Goal: Information Seeking & Learning: Learn about a topic

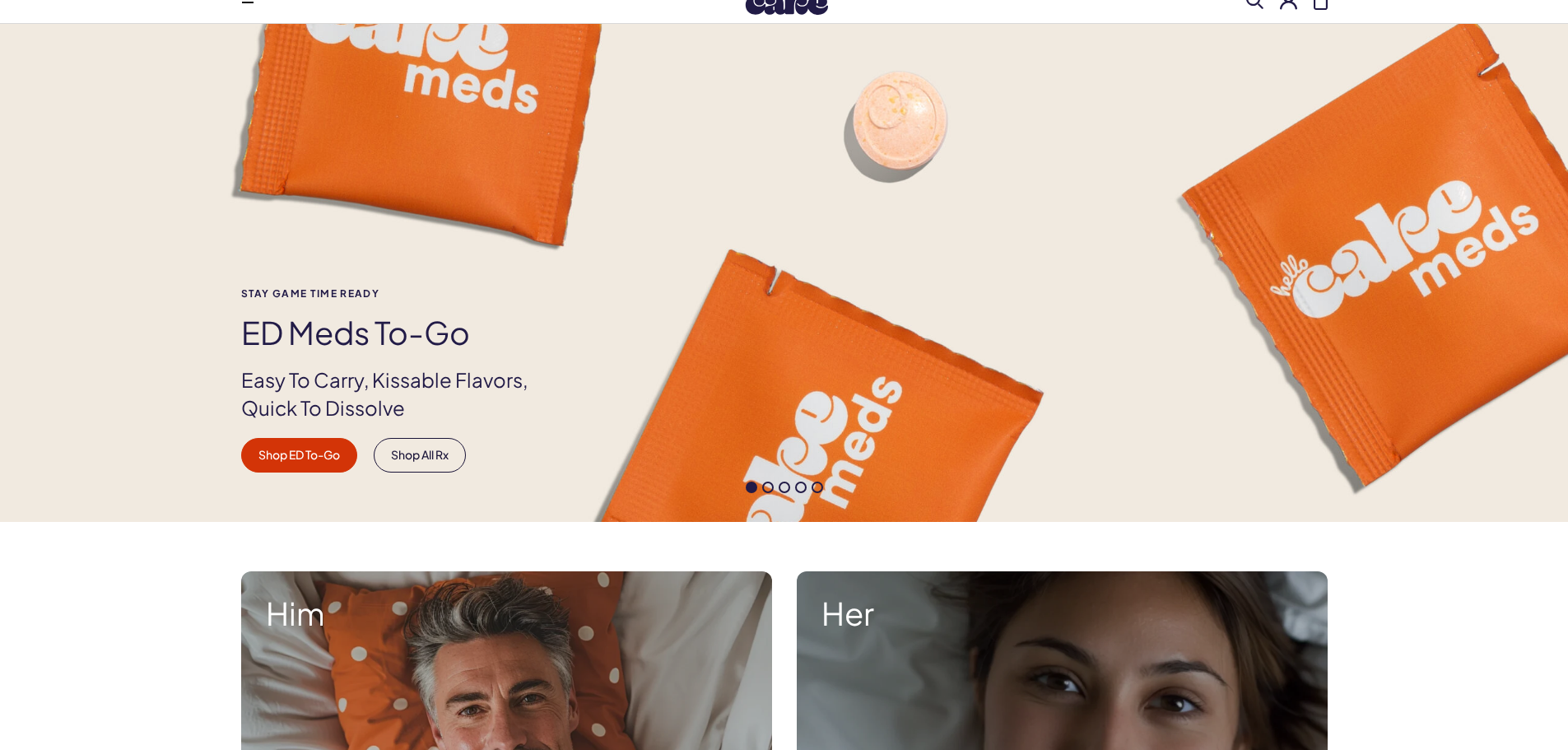
scroll to position [247, 0]
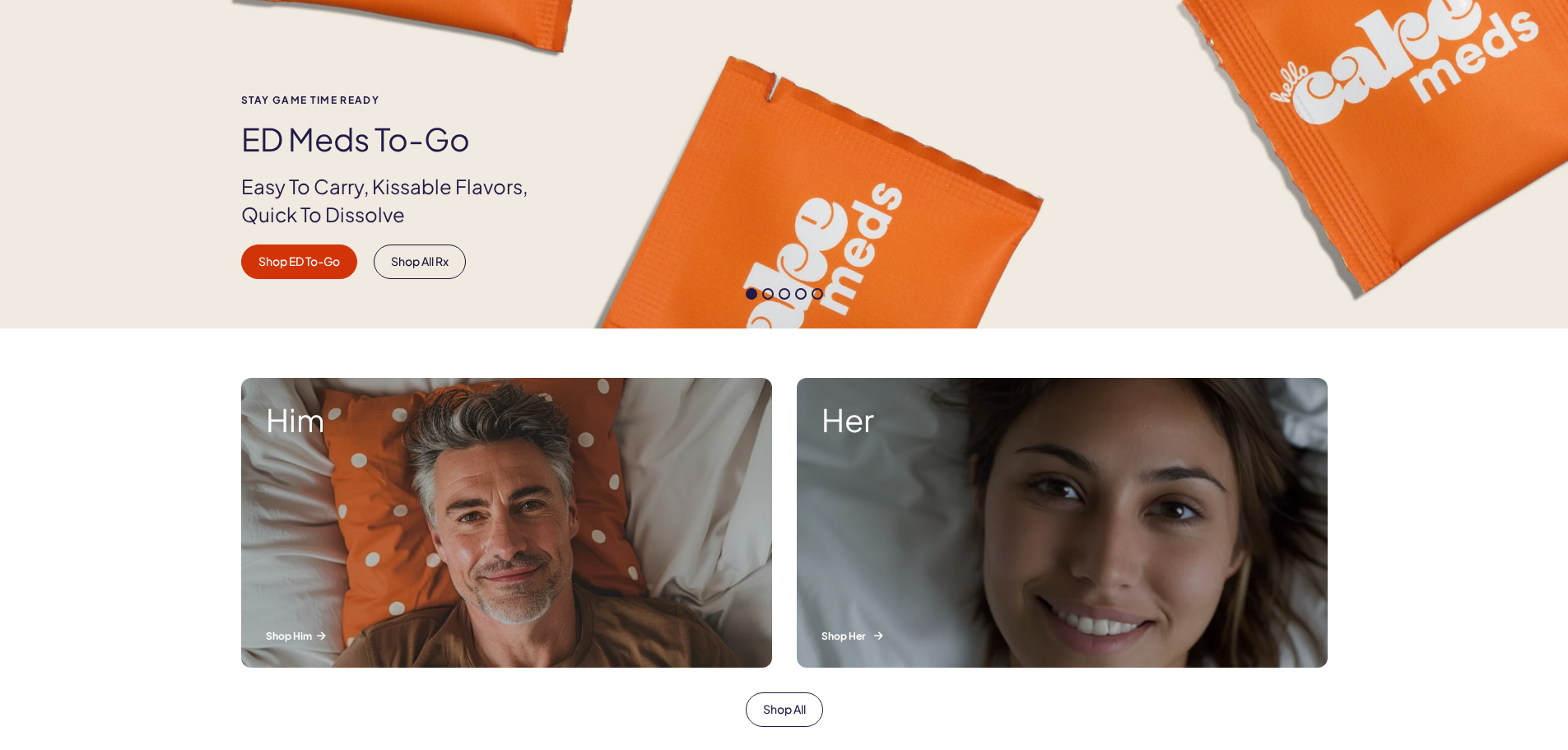
click at [1061, 512] on div "Her Shop Her" at bounding box center [1062, 523] width 531 height 290
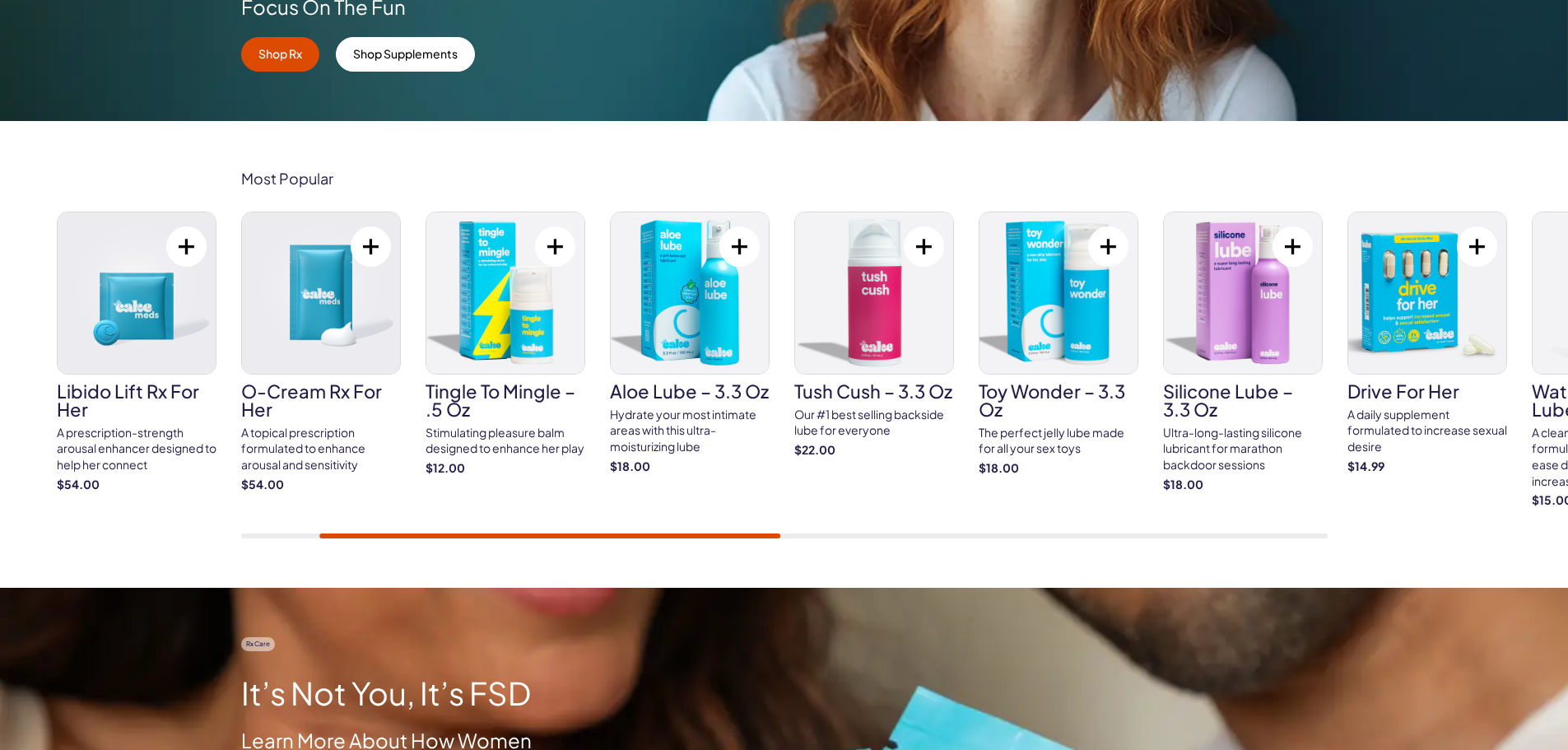
scroll to position [494, 0]
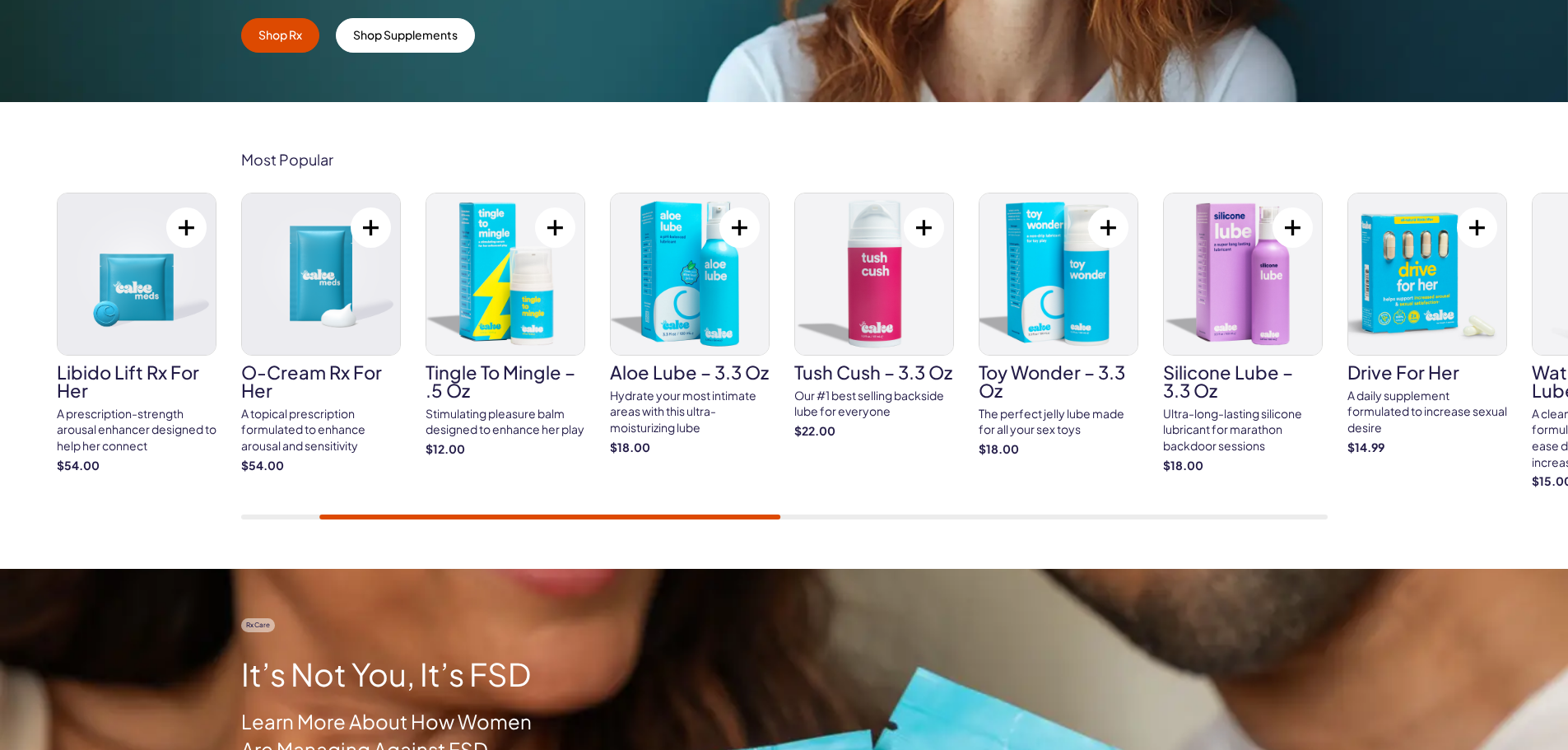
click at [300, 418] on div "A topical prescription formulated to enhance arousal and sensitivity" at bounding box center [321, 430] width 160 height 48
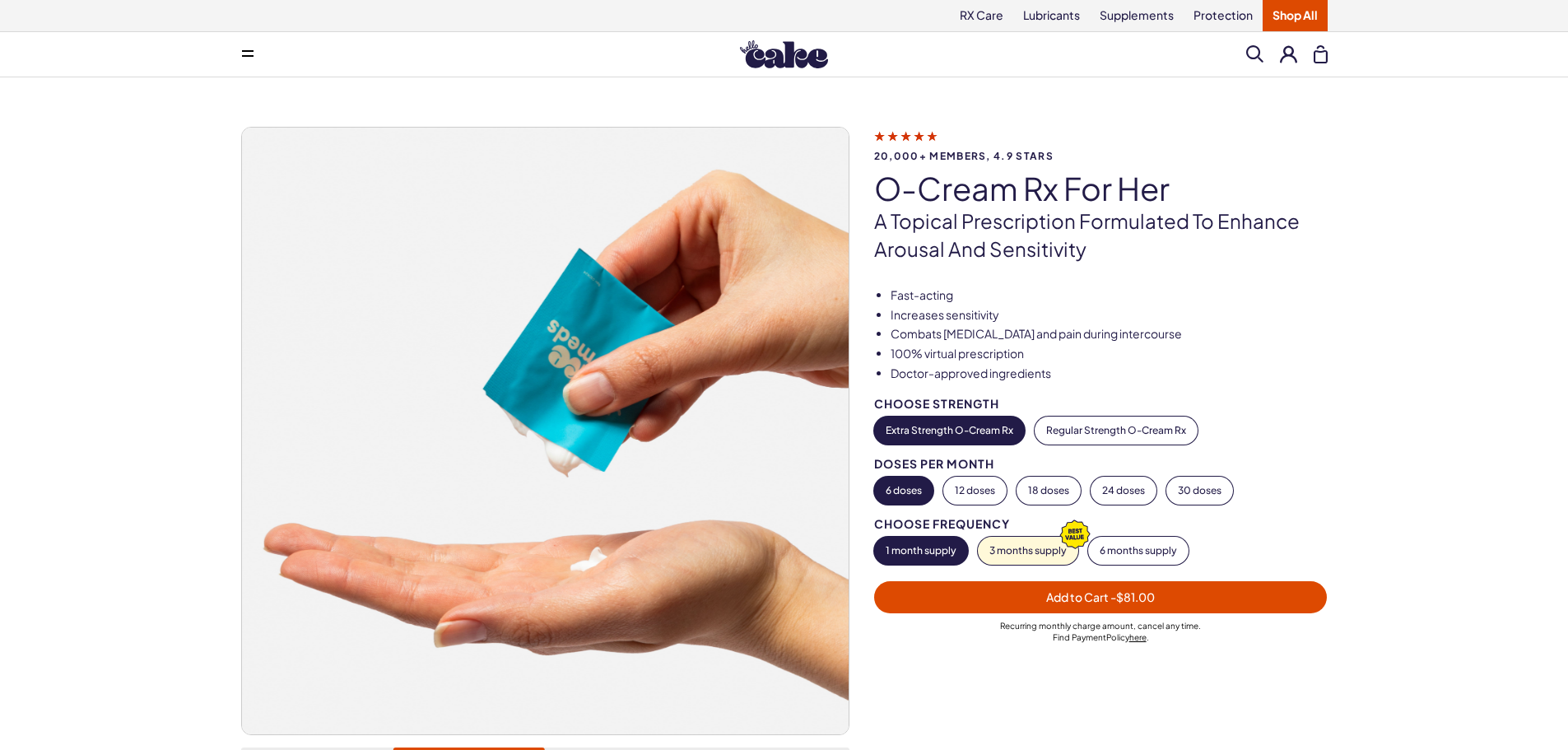
click at [1294, 15] on link "Shop All" at bounding box center [1295, 15] width 65 height 31
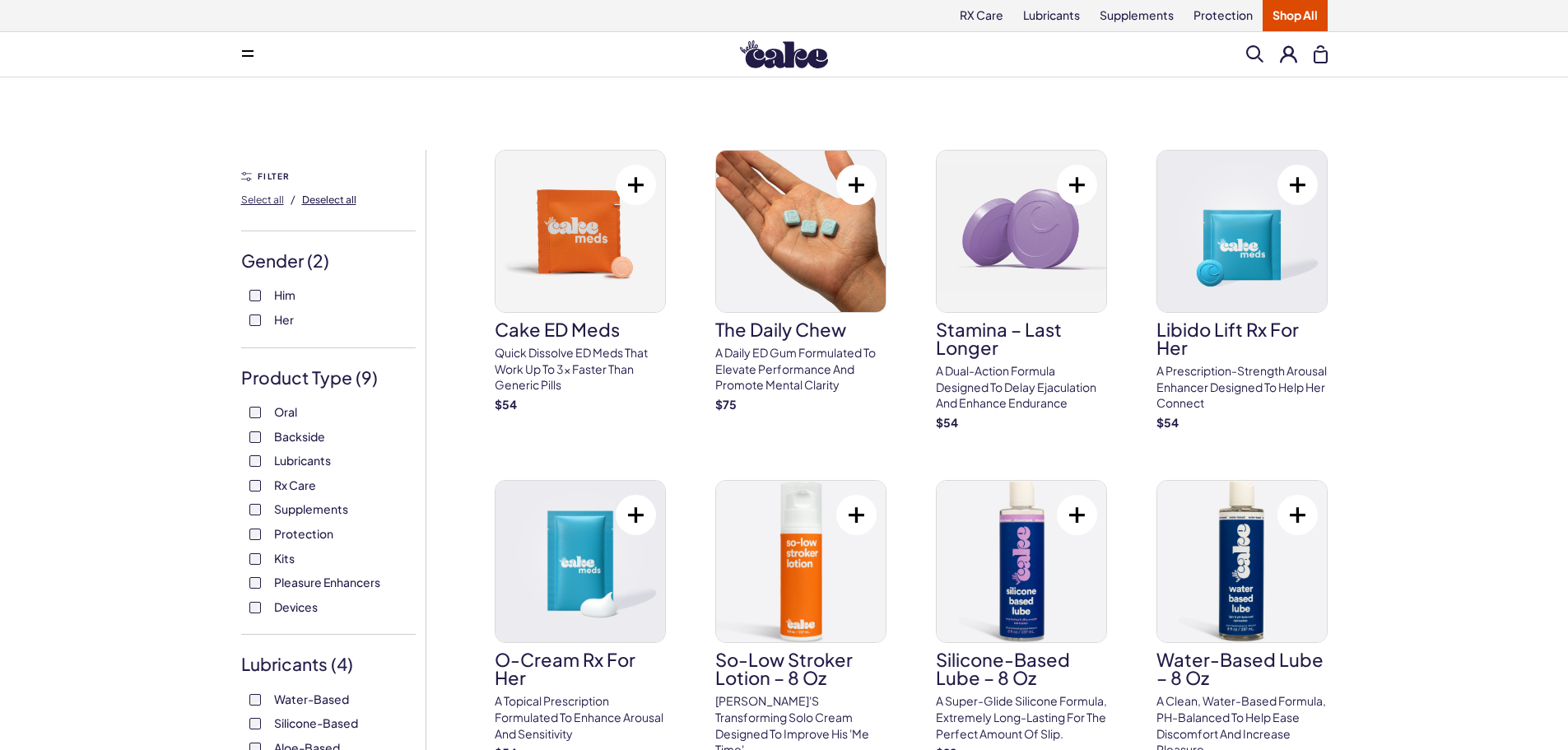
click at [313, 199] on span "Deselect all" at bounding box center [329, 199] width 54 height 12
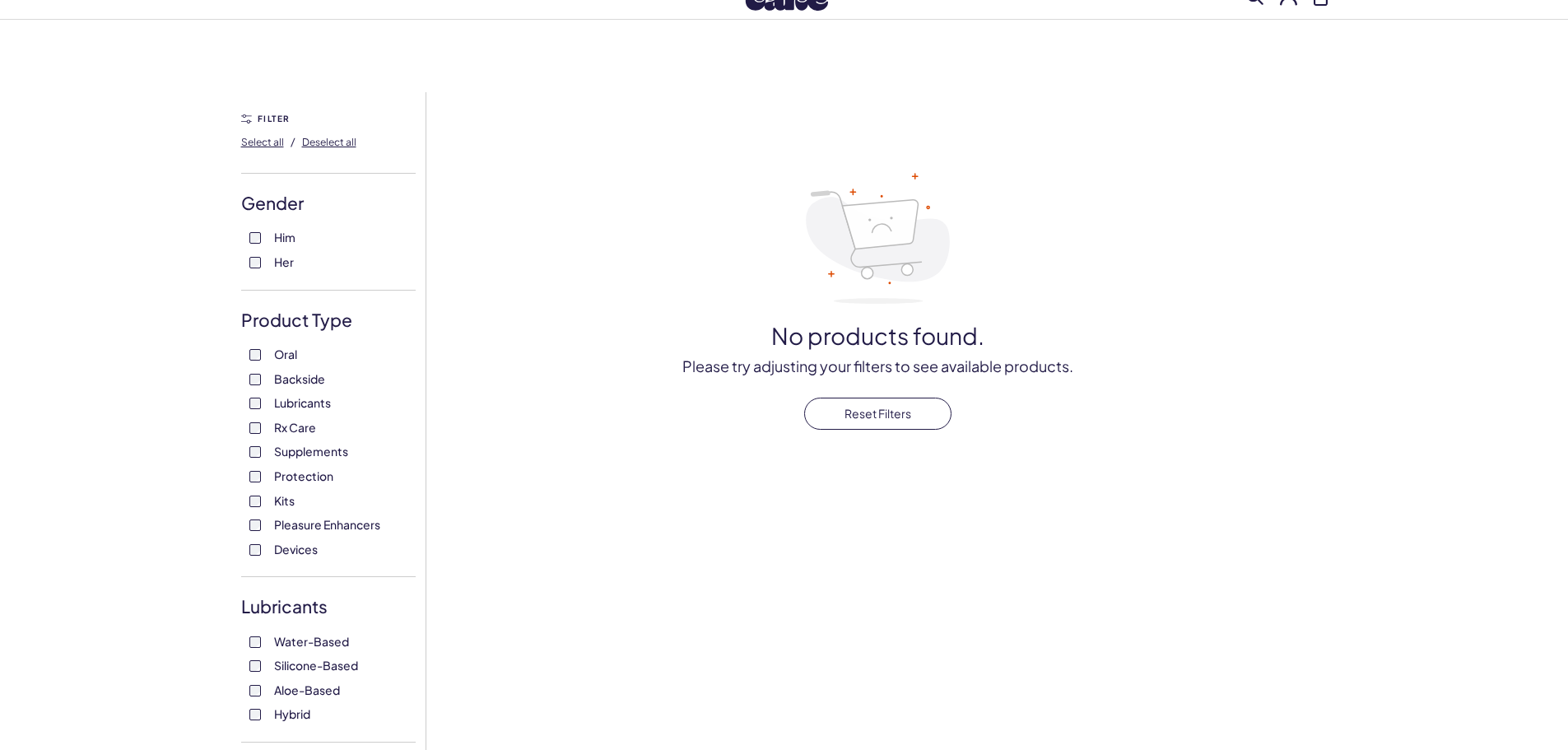
scroll to position [247, 0]
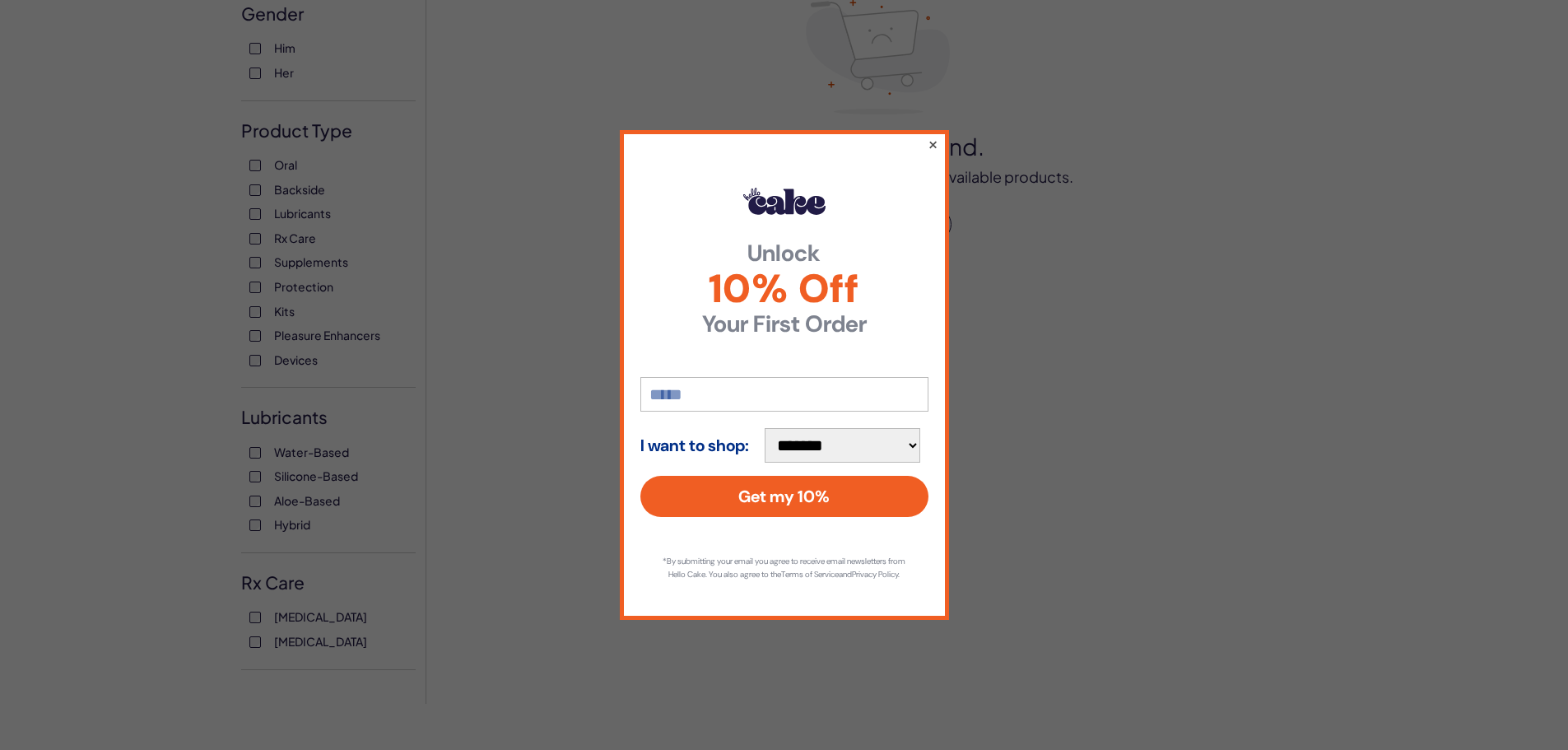
click at [934, 137] on button "×" at bounding box center [932, 144] width 10 height 20
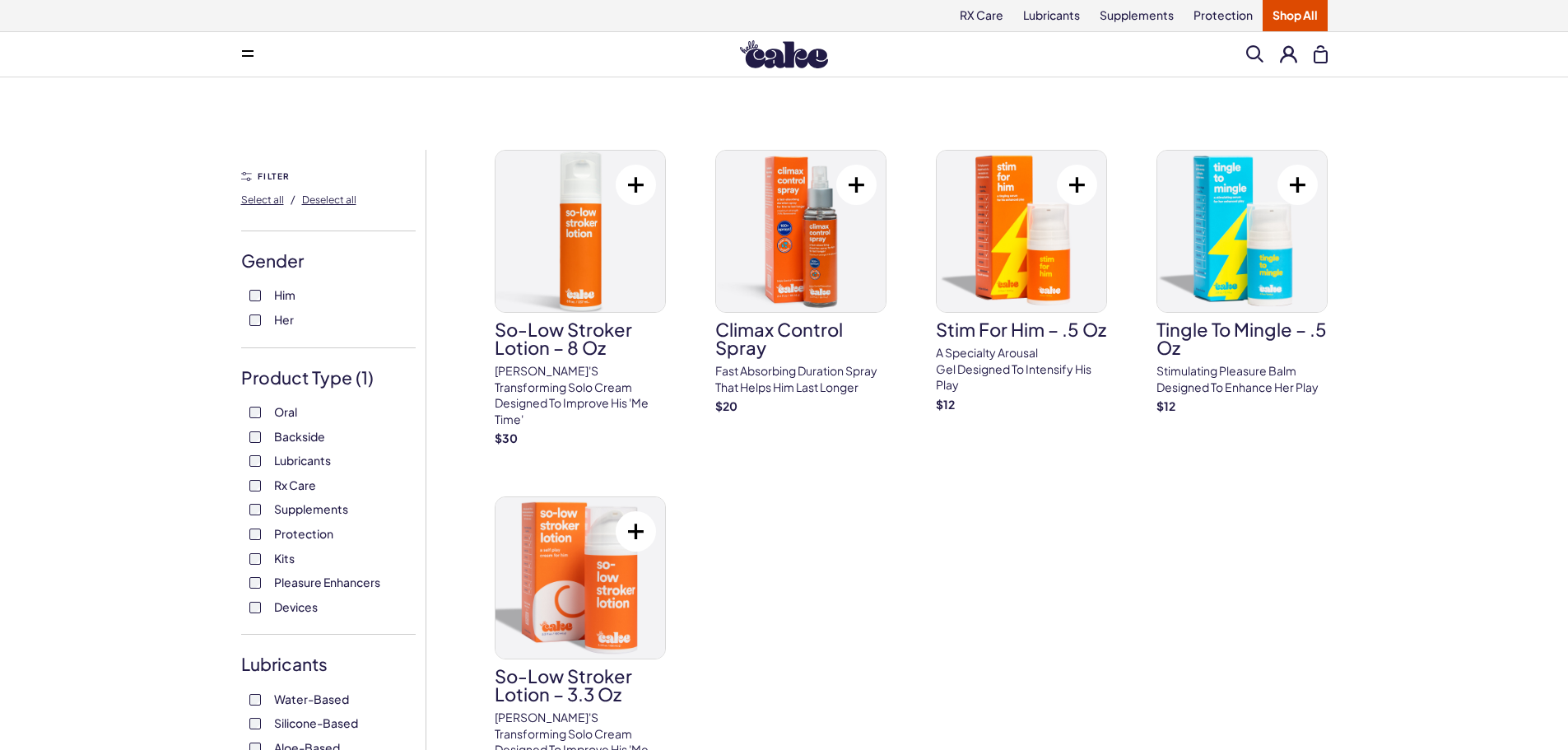
scroll to position [82, 0]
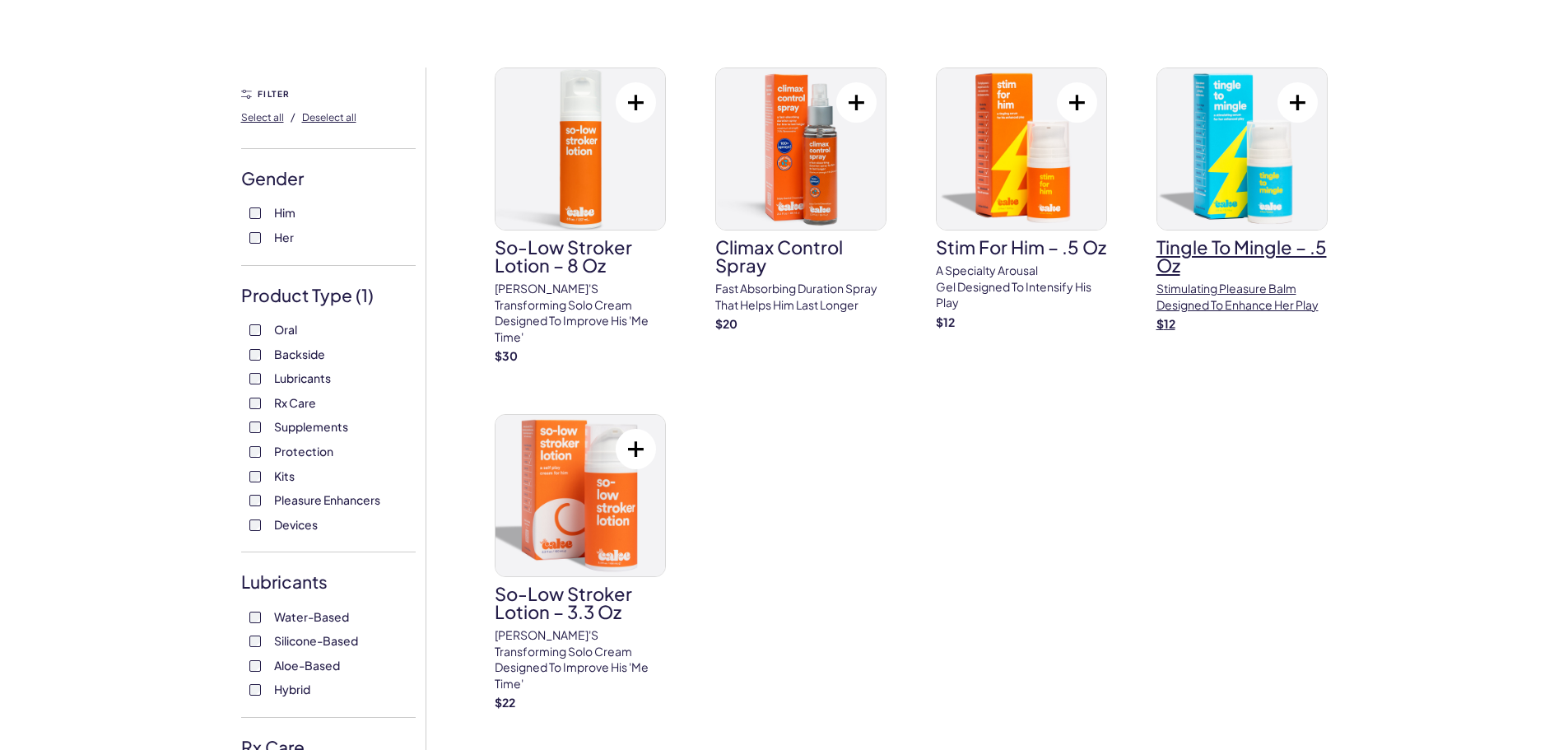
click at [1238, 251] on h3 "Tingle To Mingle – .5 oz" at bounding box center [1242, 256] width 171 height 36
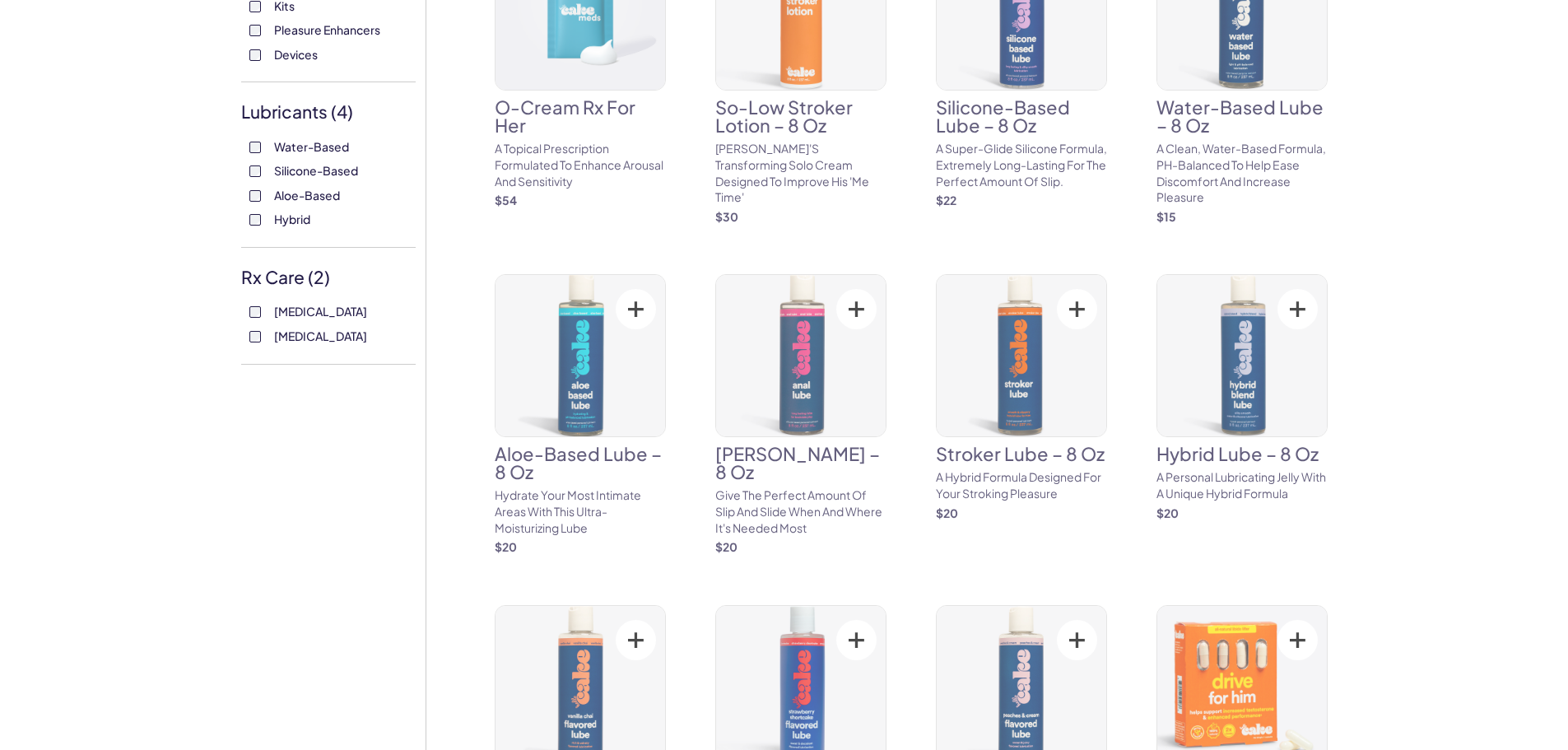
scroll to position [577, 0]
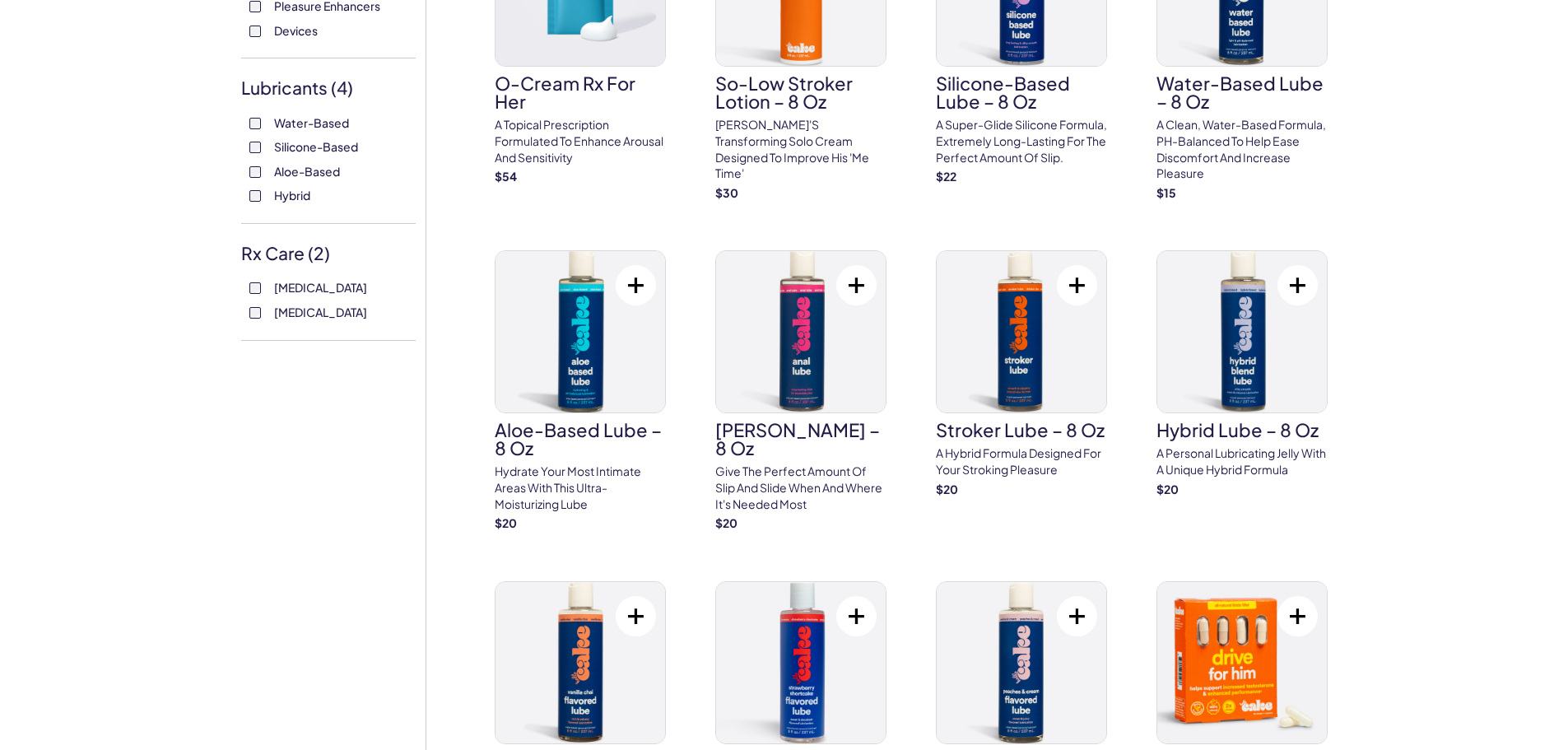
click at [291, 256] on div "Rx Care ( 2 ) Sildenafil Tadalafil" at bounding box center [329, 291] width 174 height 99
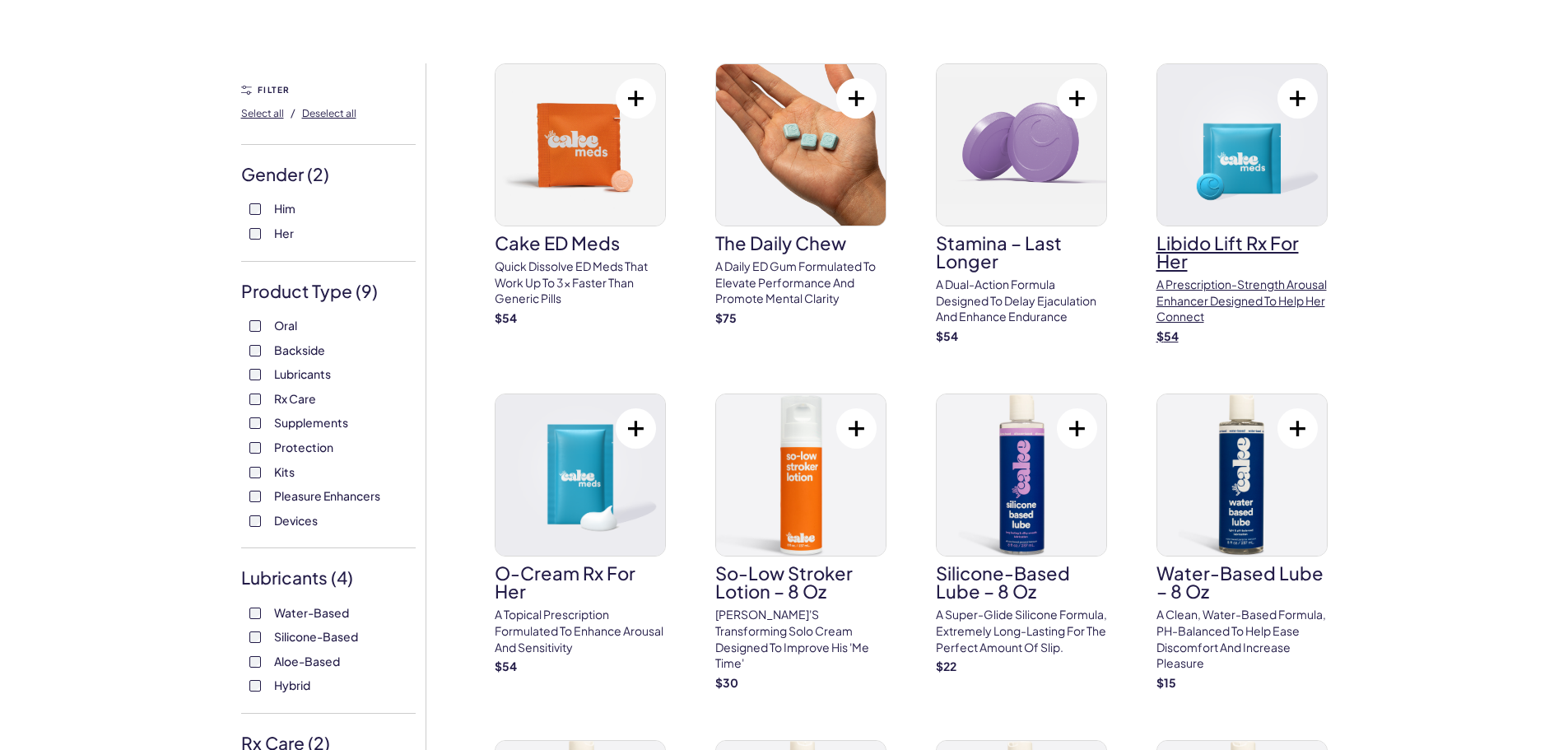
scroll to position [0, 0]
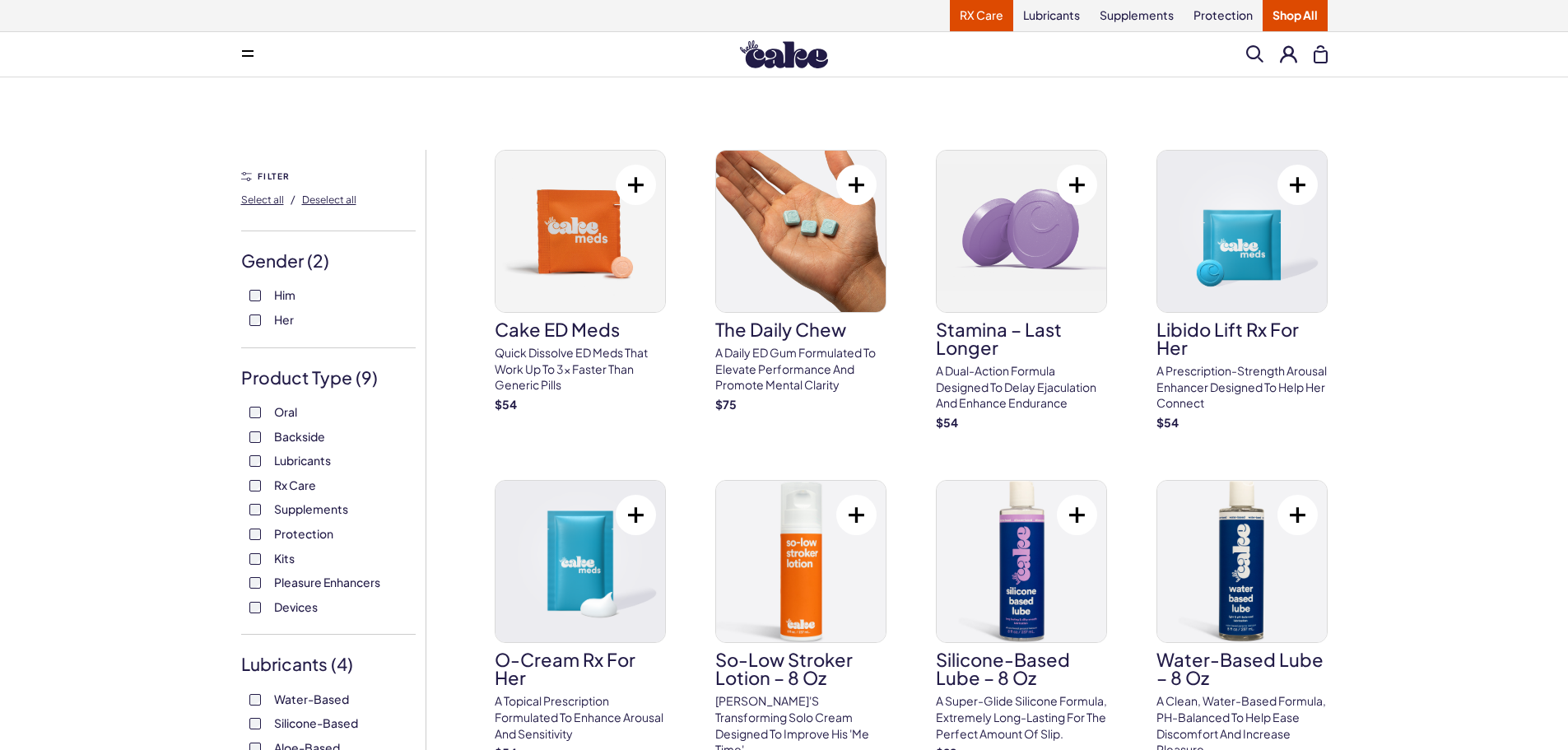
click at [993, 22] on link "RX Care" at bounding box center [981, 15] width 63 height 31
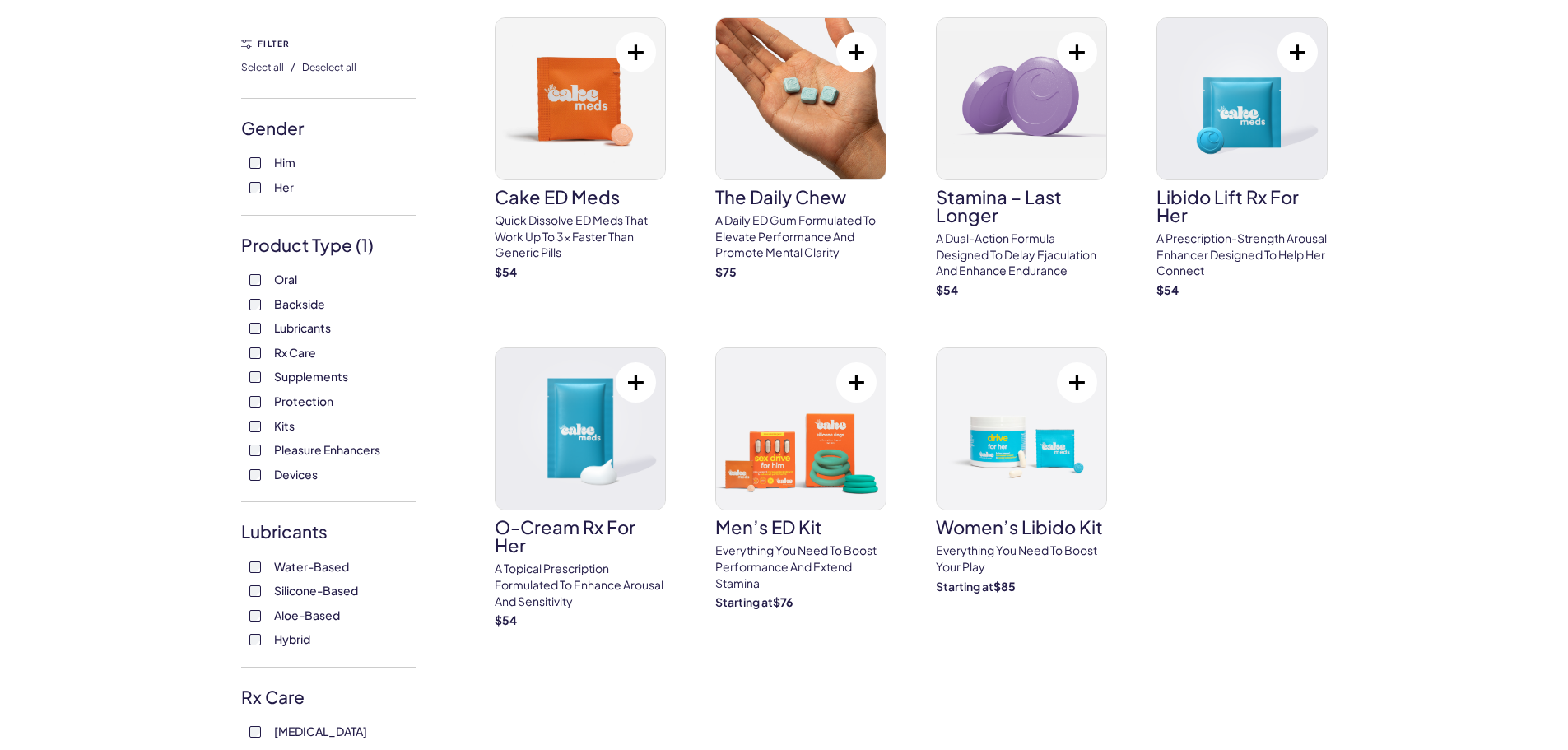
scroll to position [165, 0]
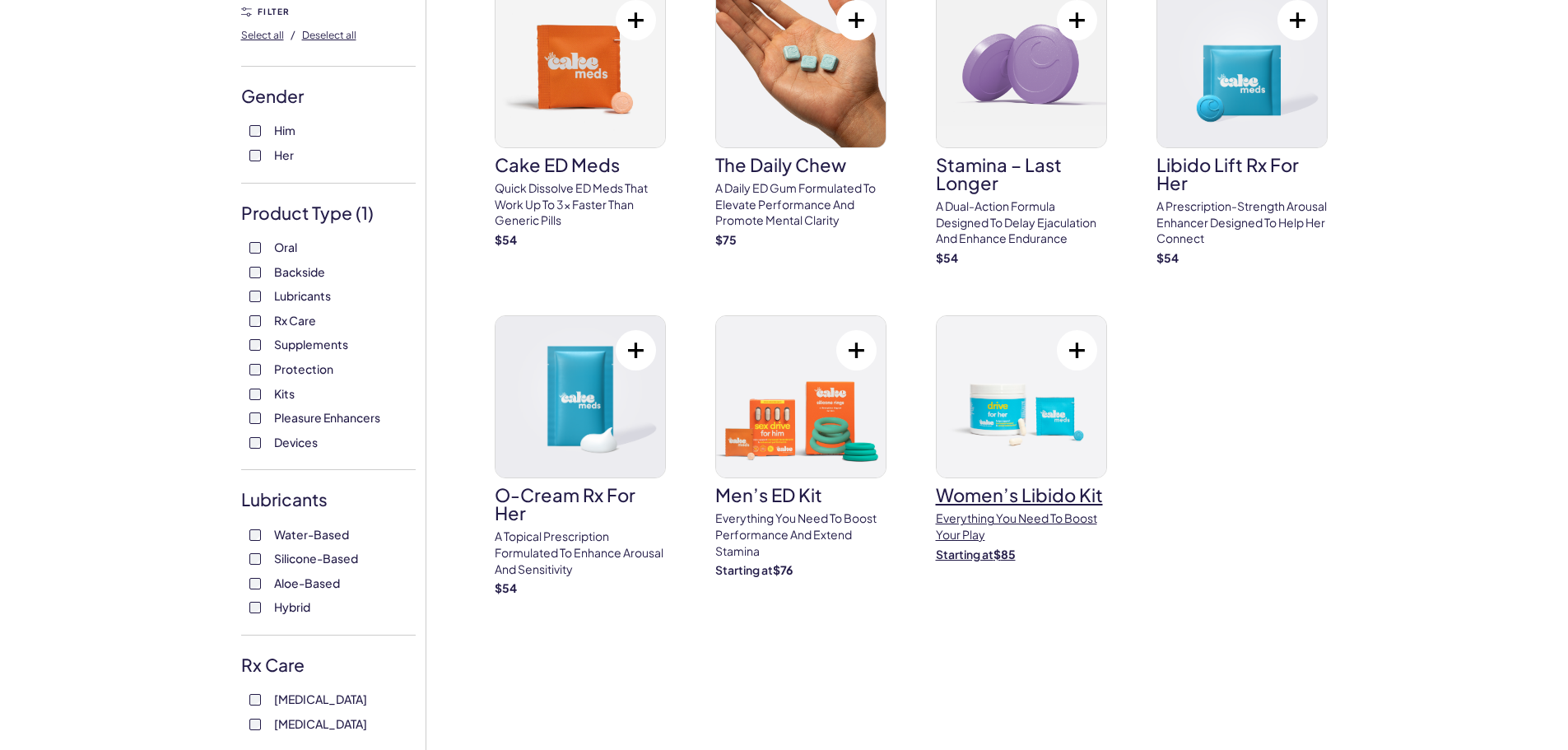
click at [1095, 492] on h3 "Women’s Libido Kit" at bounding box center [1022, 494] width 171 height 18
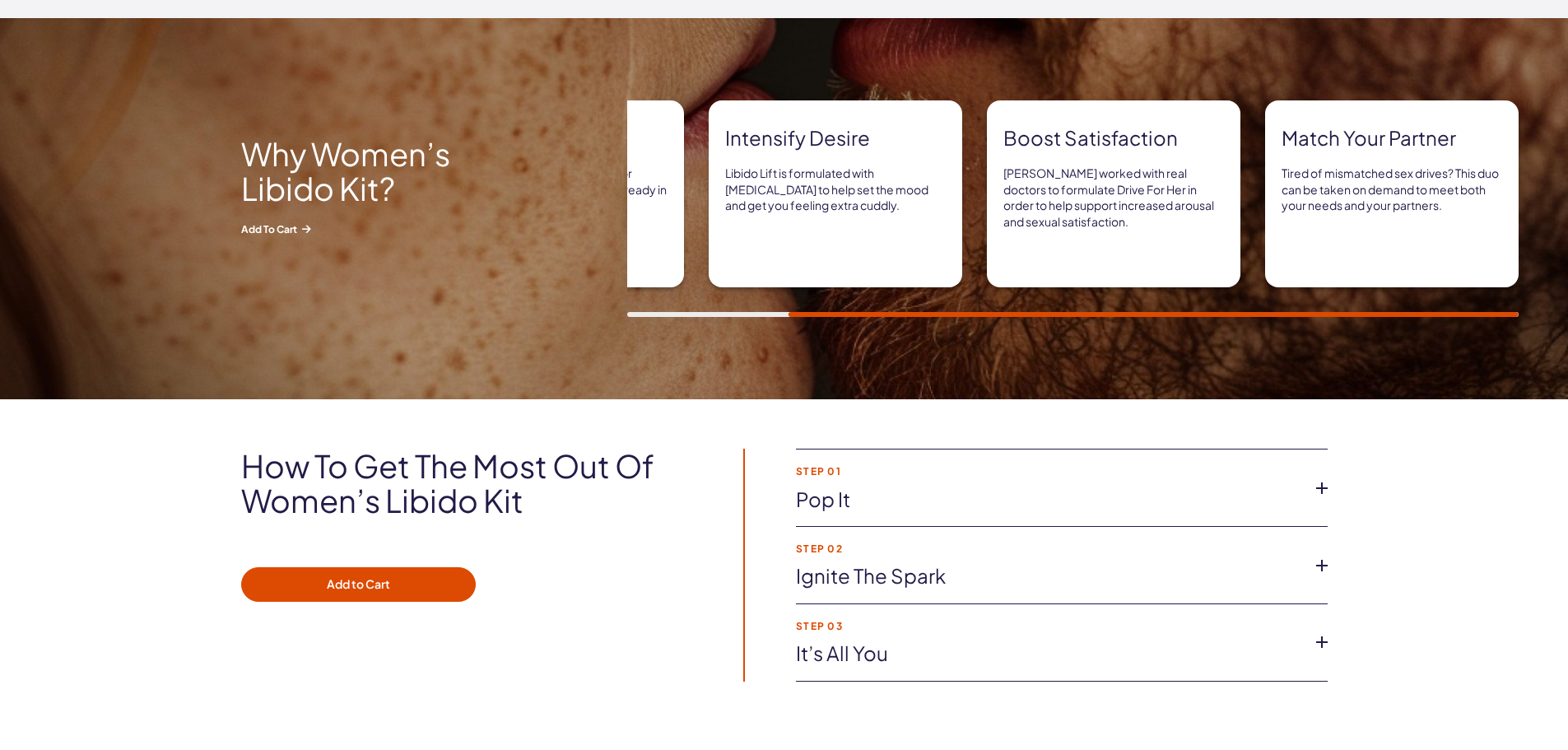
scroll to position [1070, 0]
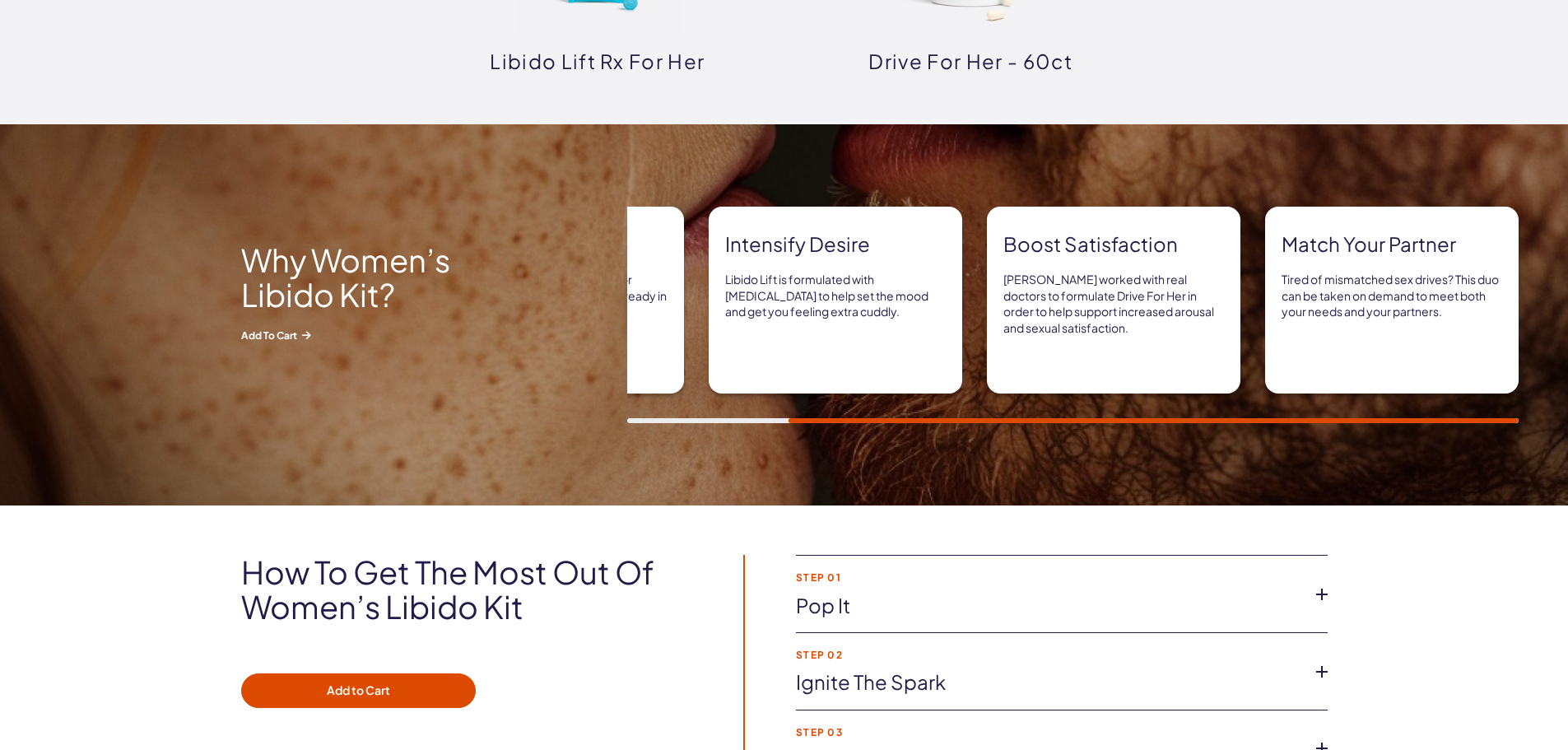
click at [394, 579] on h2 "How to get the most out of women’s libido kit" at bounding box center [470, 589] width 456 height 69
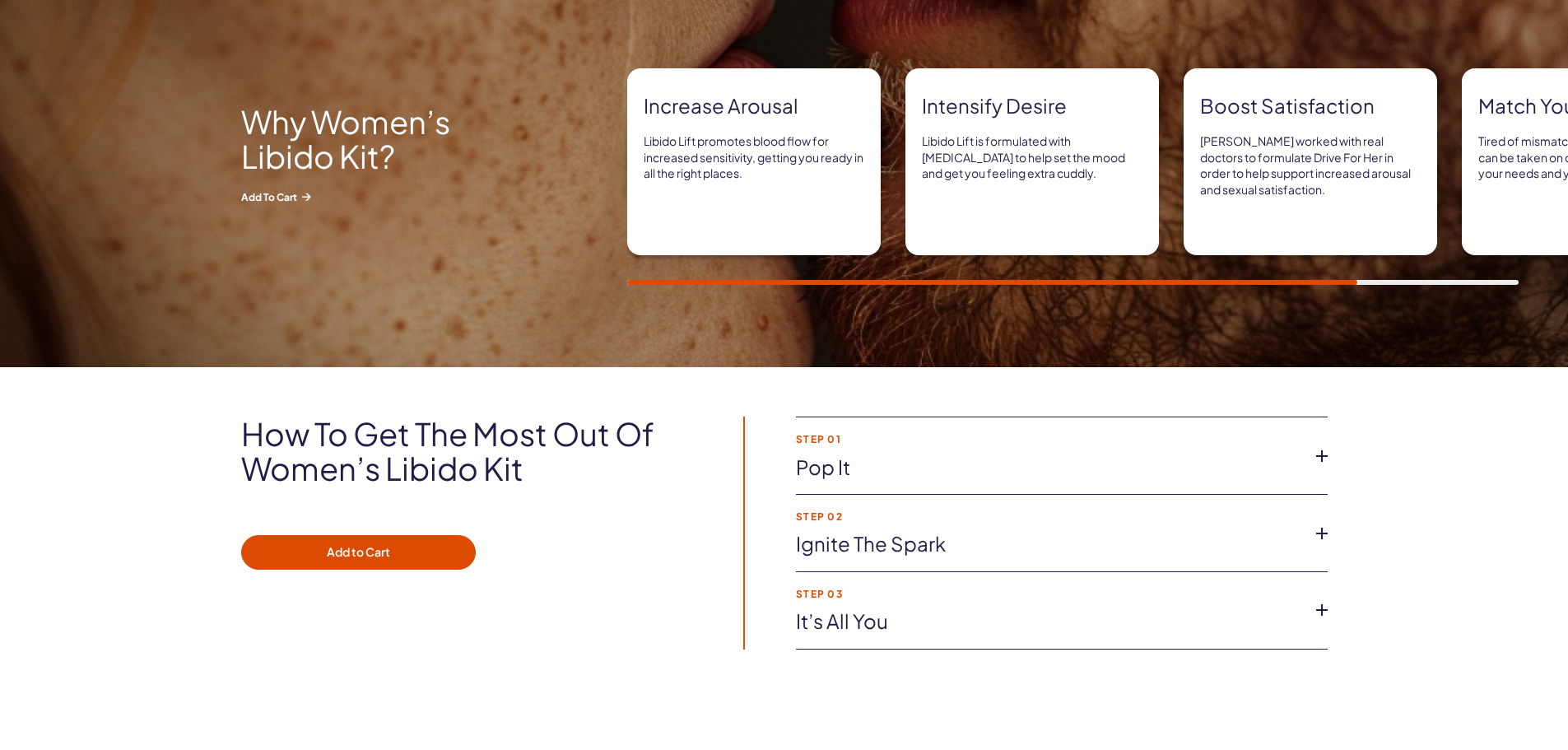
scroll to position [1235, 0]
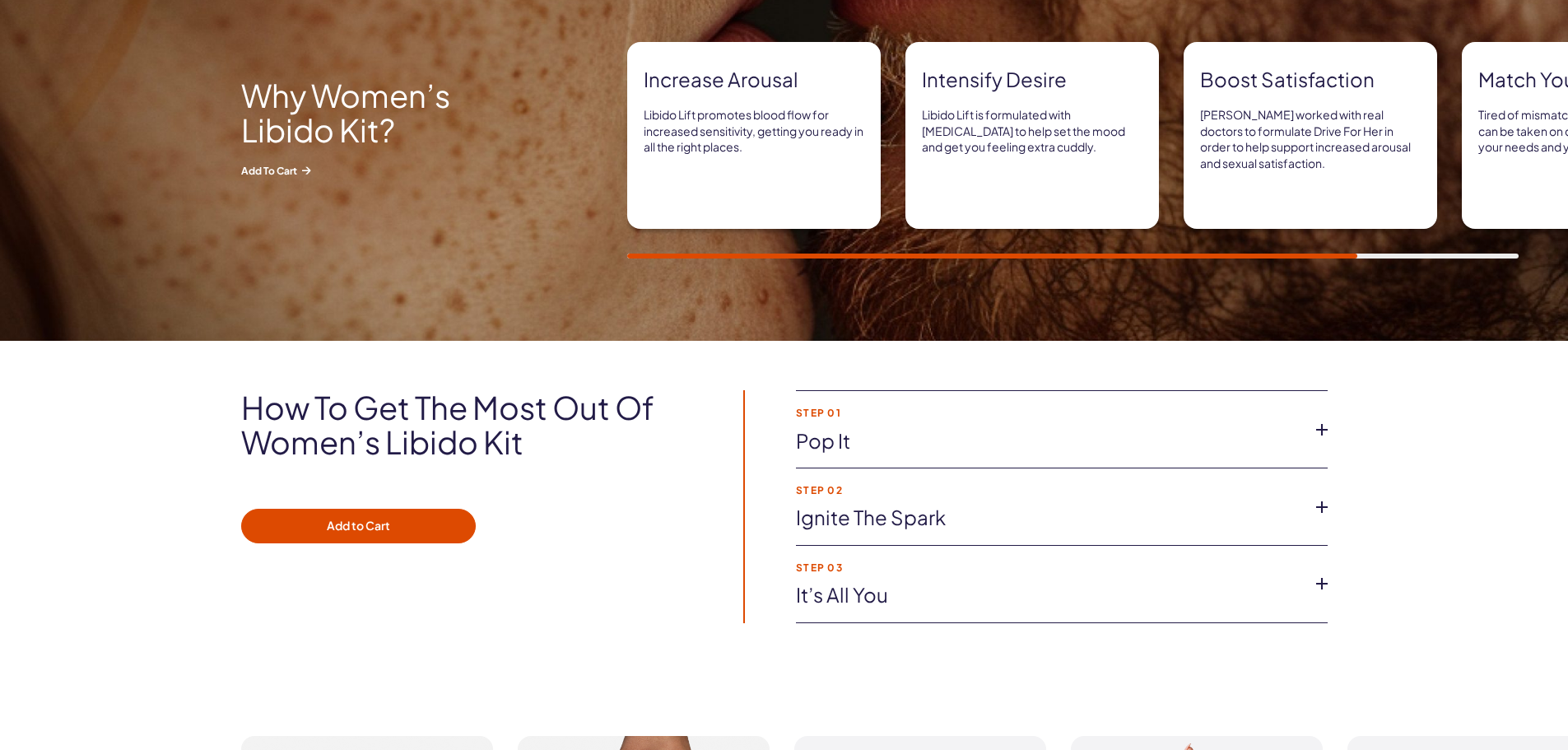
click at [1317, 425] on icon at bounding box center [1322, 430] width 25 height 25
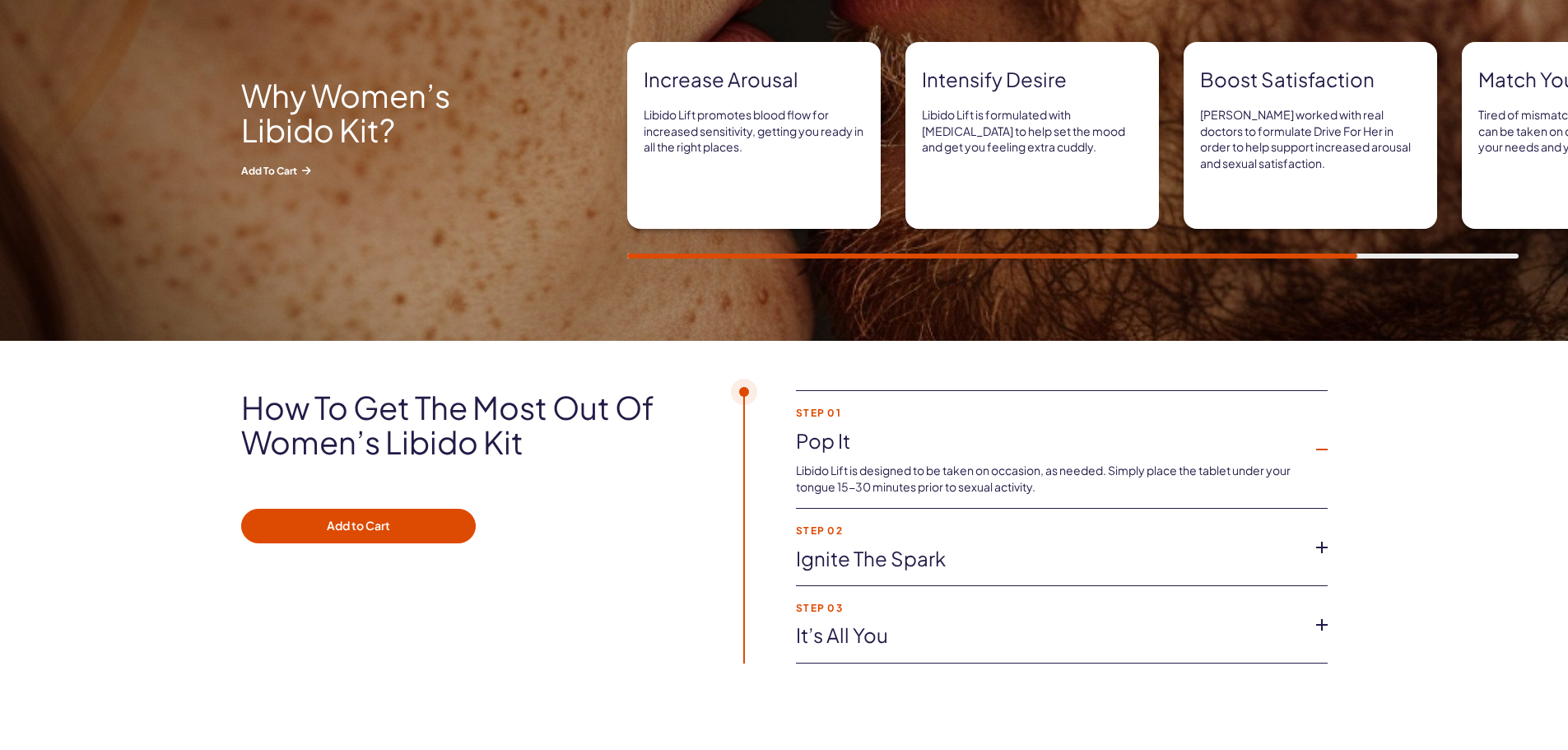
scroll to position [1317, 0]
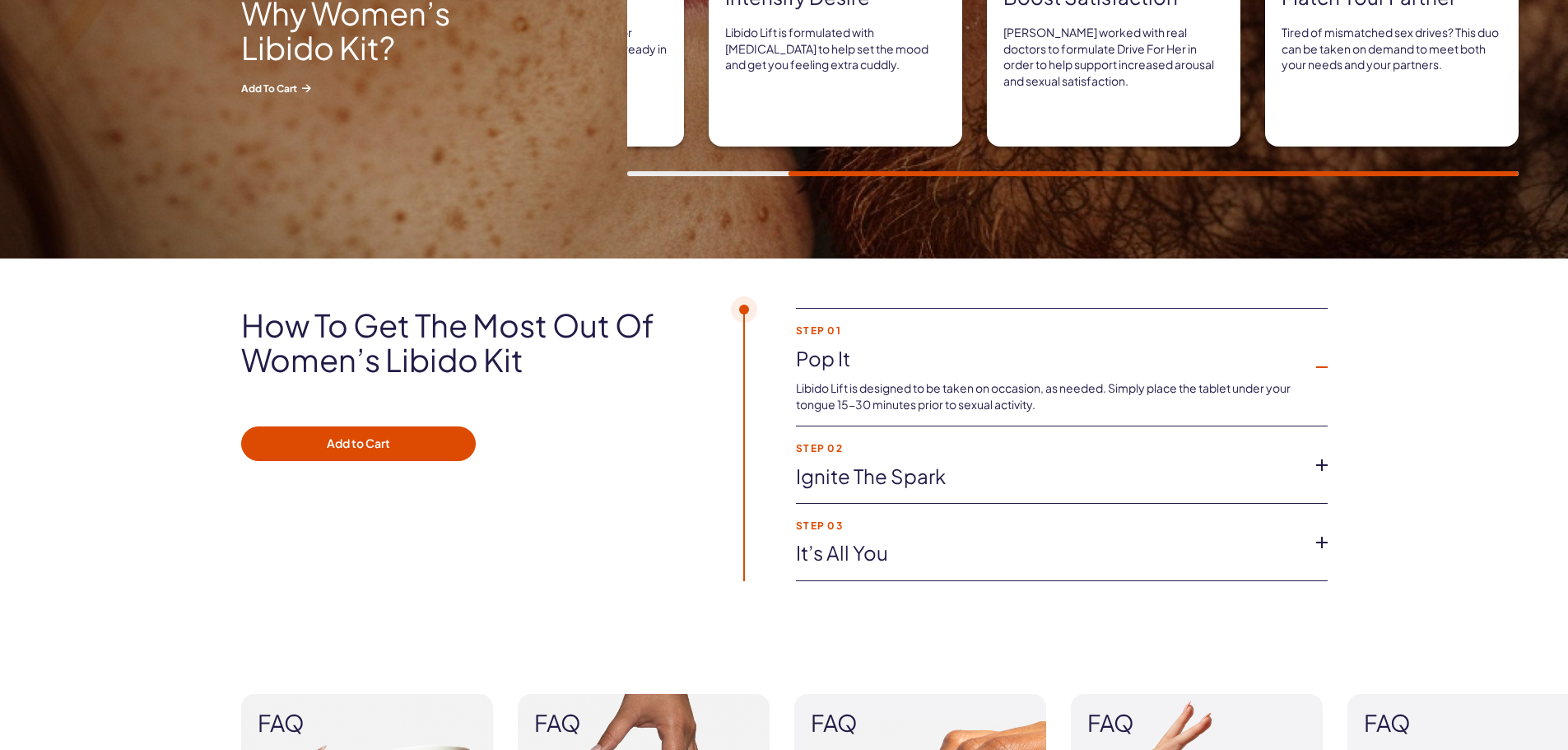
click at [1318, 468] on icon at bounding box center [1322, 465] width 25 height 25
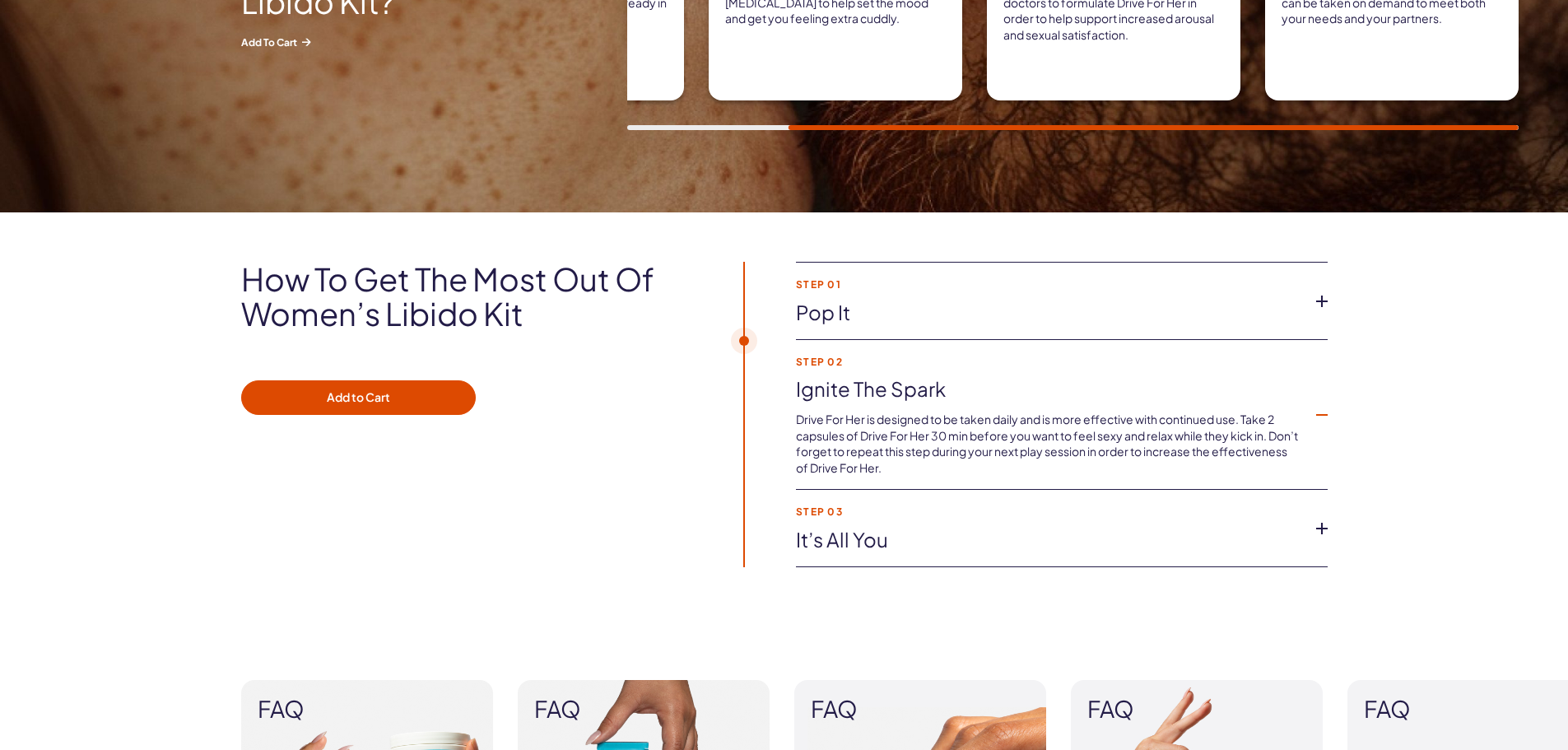
scroll to position [1400, 0]
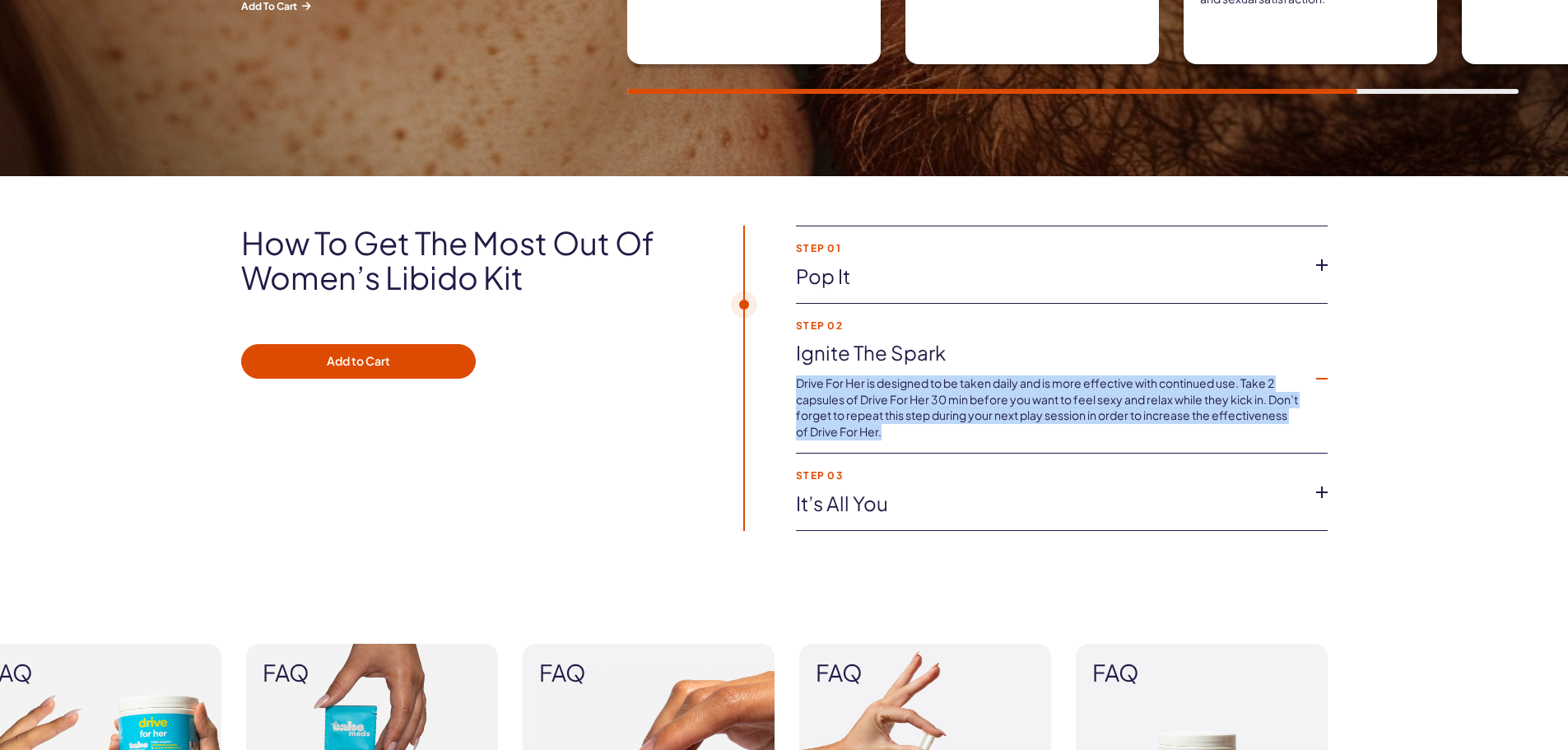
drag, startPoint x: 895, startPoint y: 436, endPoint x: 784, endPoint y: 389, distance: 120.5
click at [784, 389] on div "Step 01 Pop It Libido Lift is designed to be taken on occasion, as needed. Simp…" at bounding box center [1012, 378] width 631 height 306
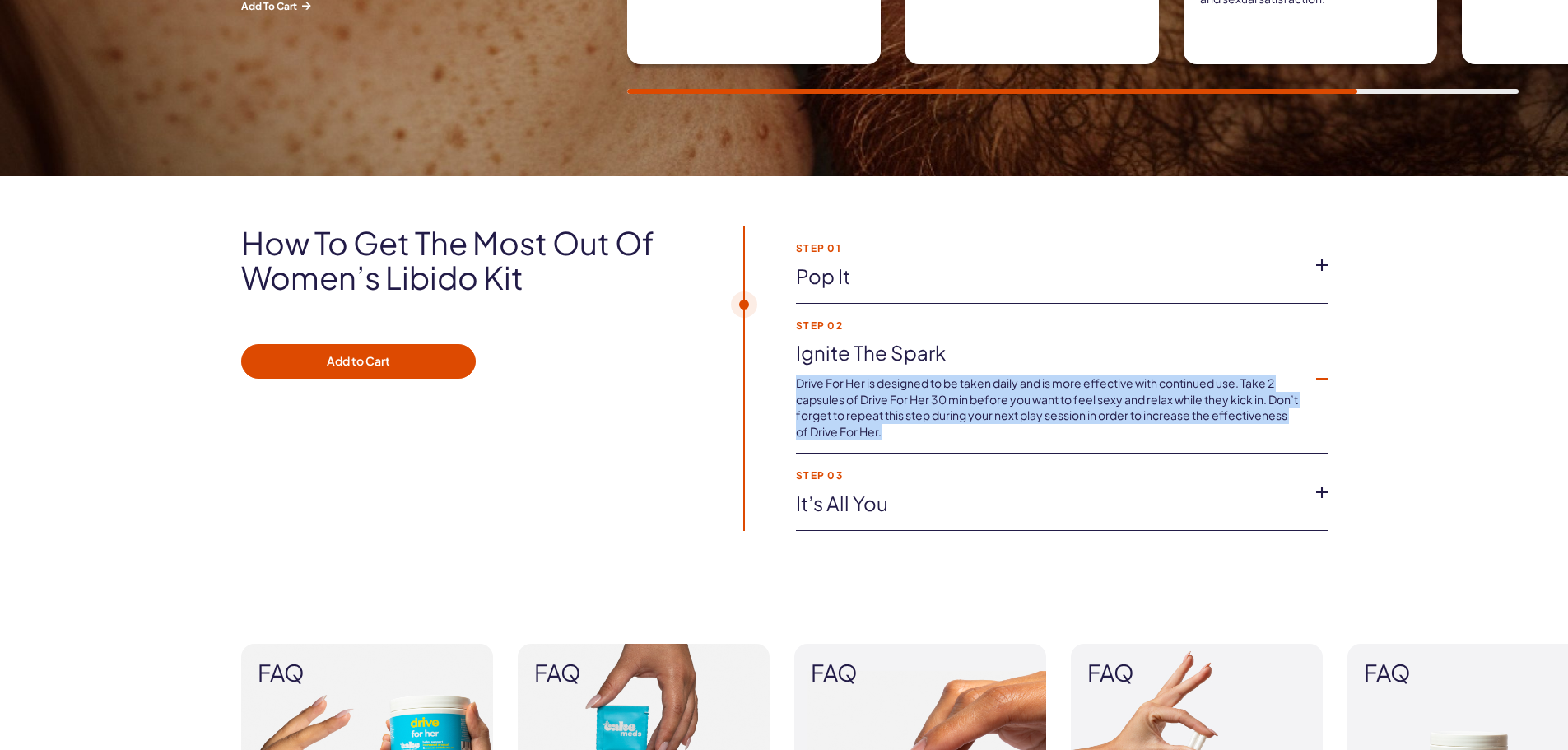
click at [1333, 492] on icon at bounding box center [1322, 492] width 25 height 25
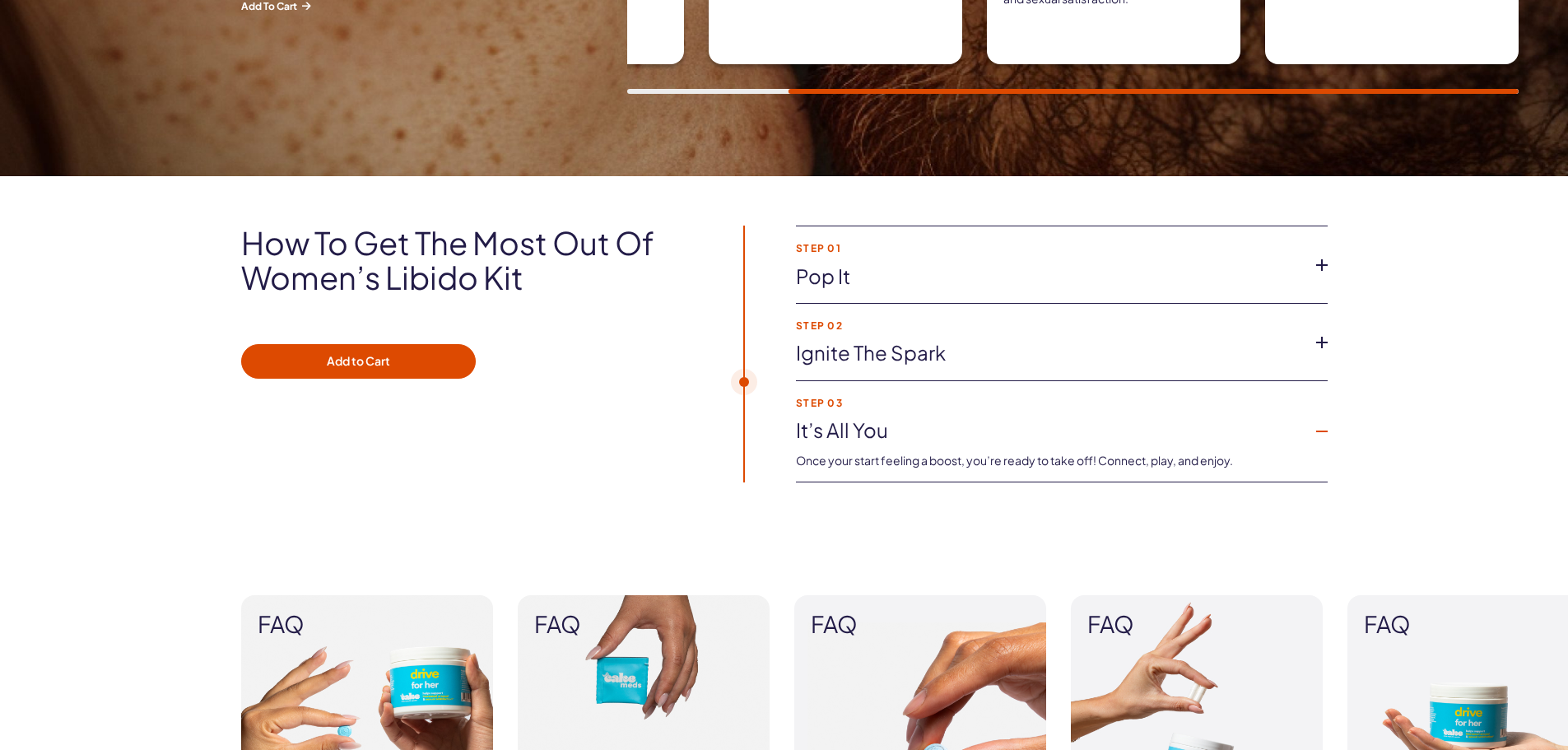
click at [1321, 338] on icon at bounding box center [1322, 343] width 25 height 25
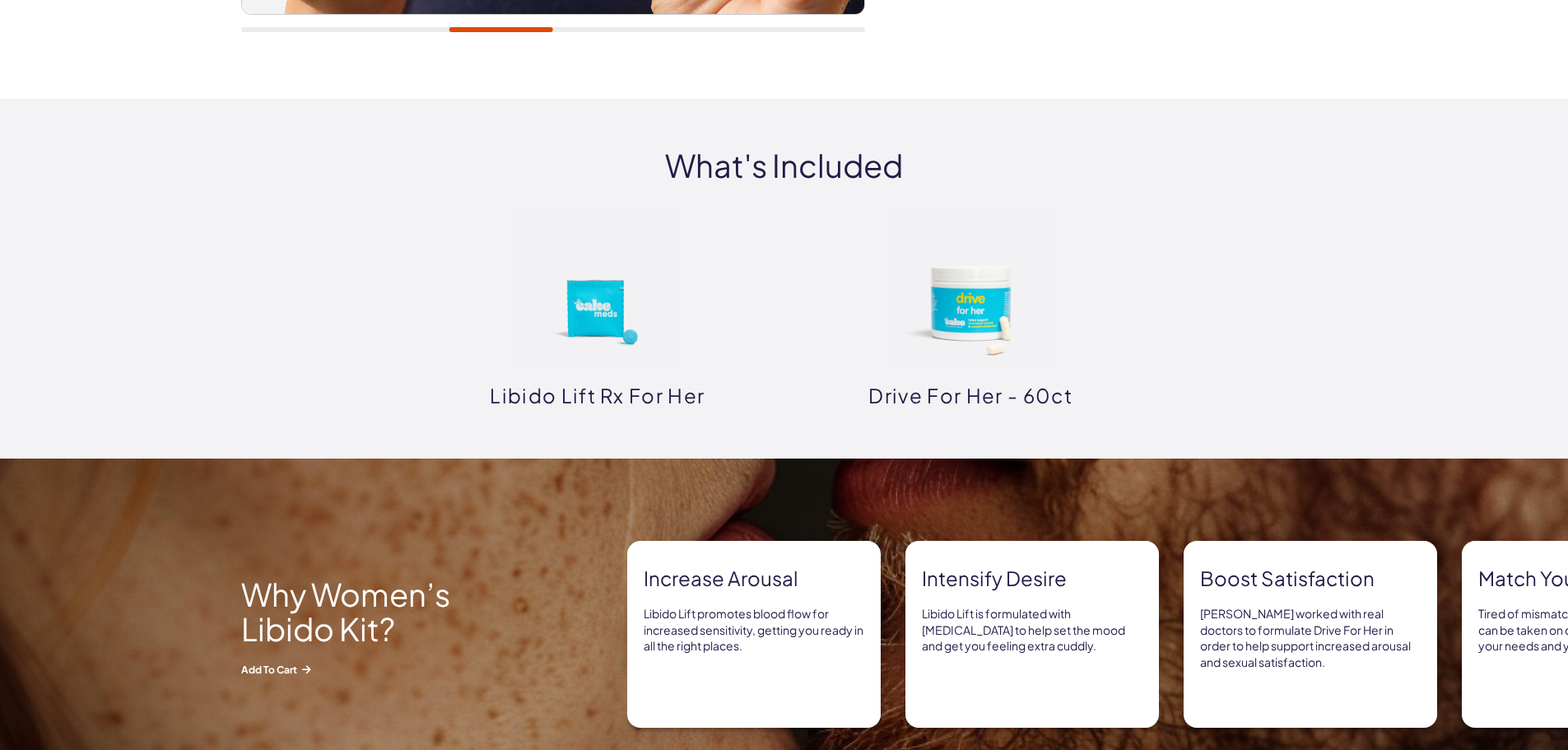
scroll to position [741, 0]
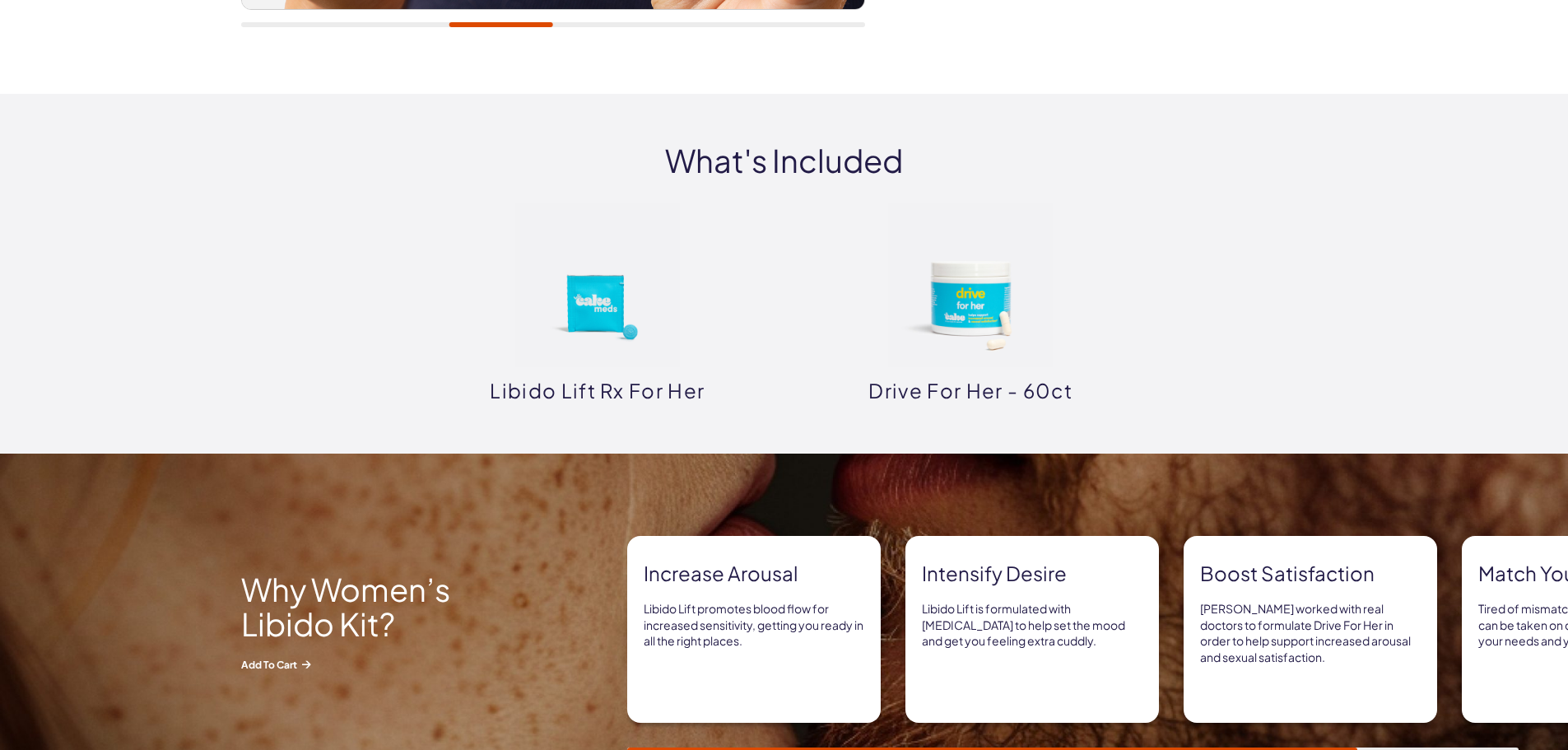
click at [1007, 348] on img at bounding box center [971, 285] width 165 height 165
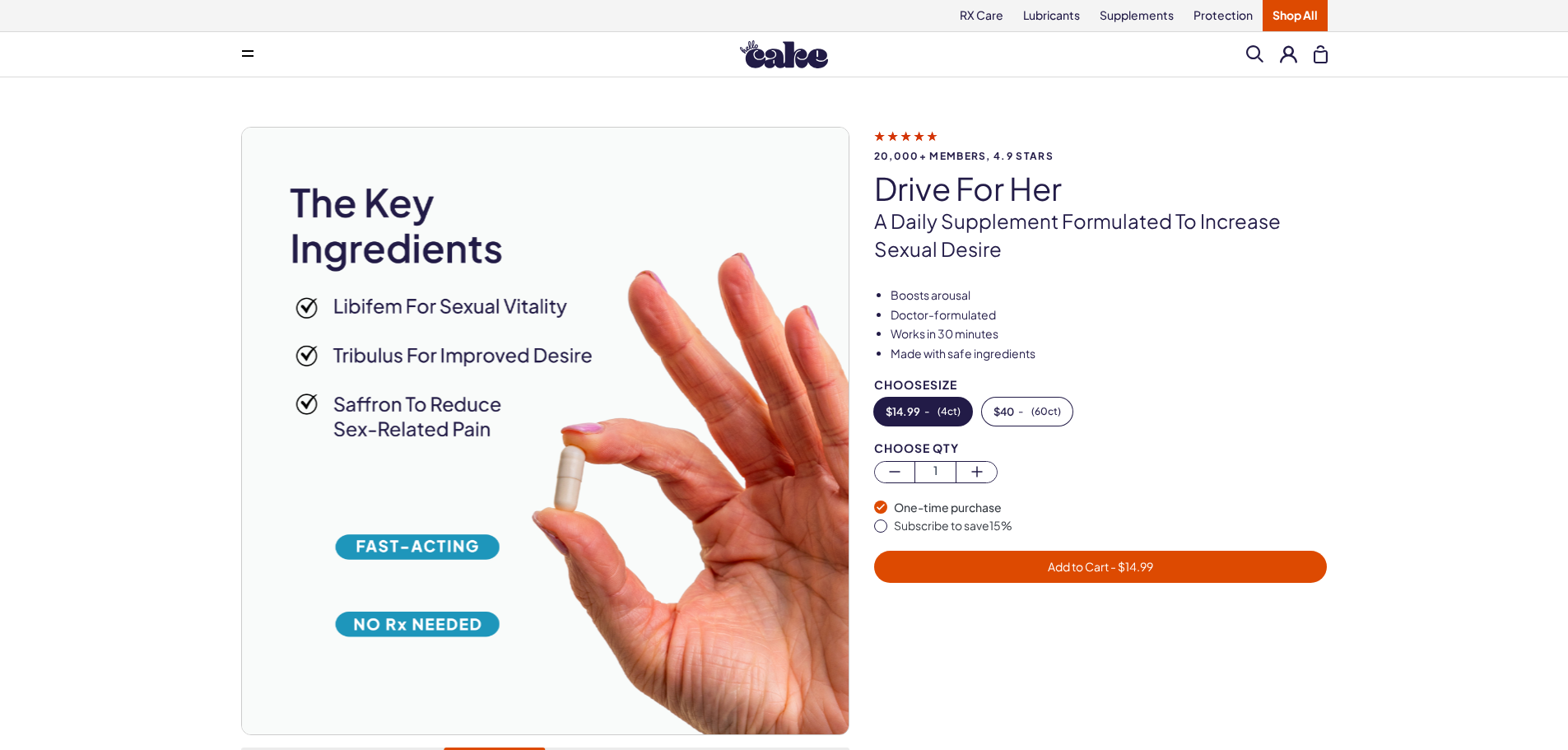
click at [1268, 11] on link "Shop All" at bounding box center [1295, 15] width 65 height 31
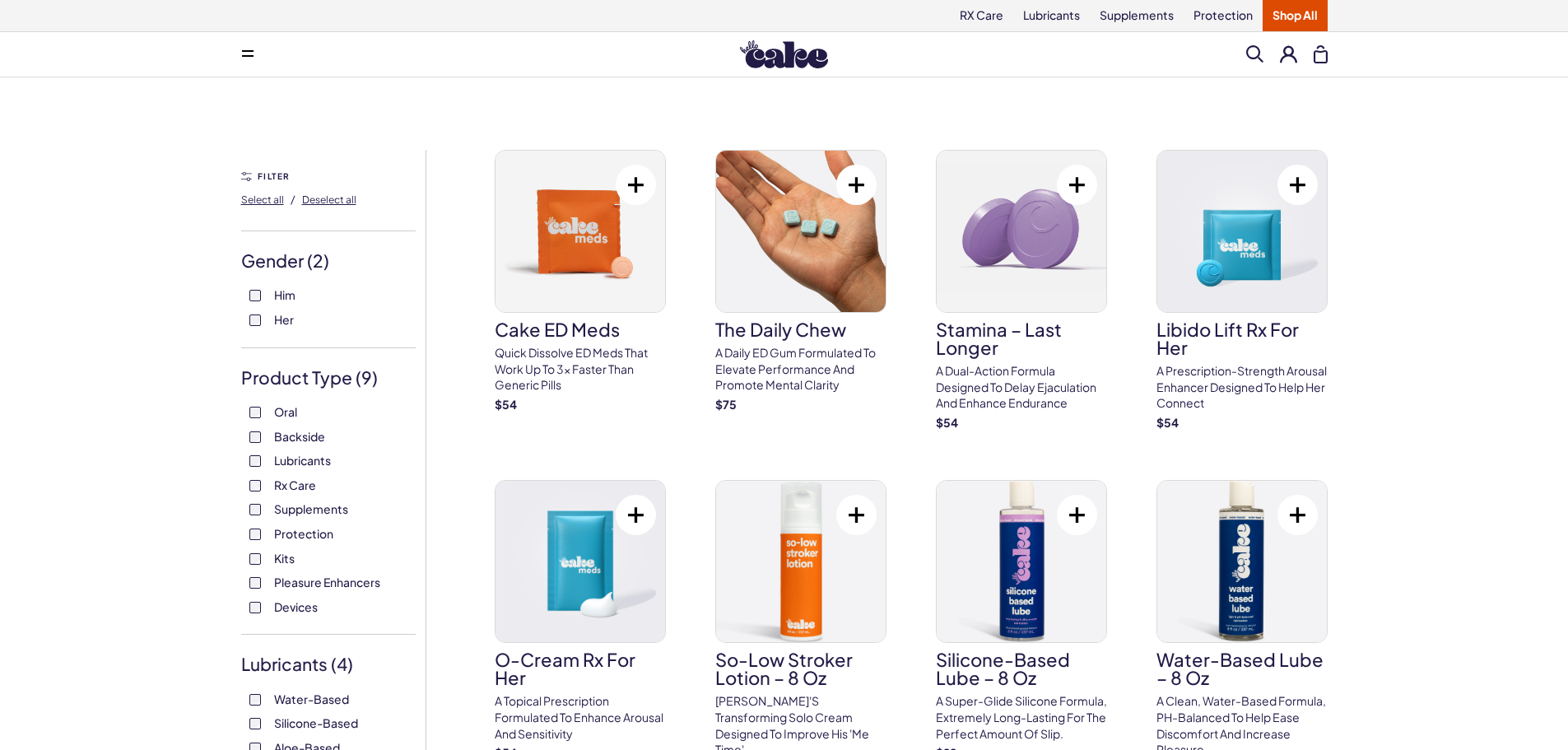
click at [796, 59] on img at bounding box center [784, 55] width 88 height 28
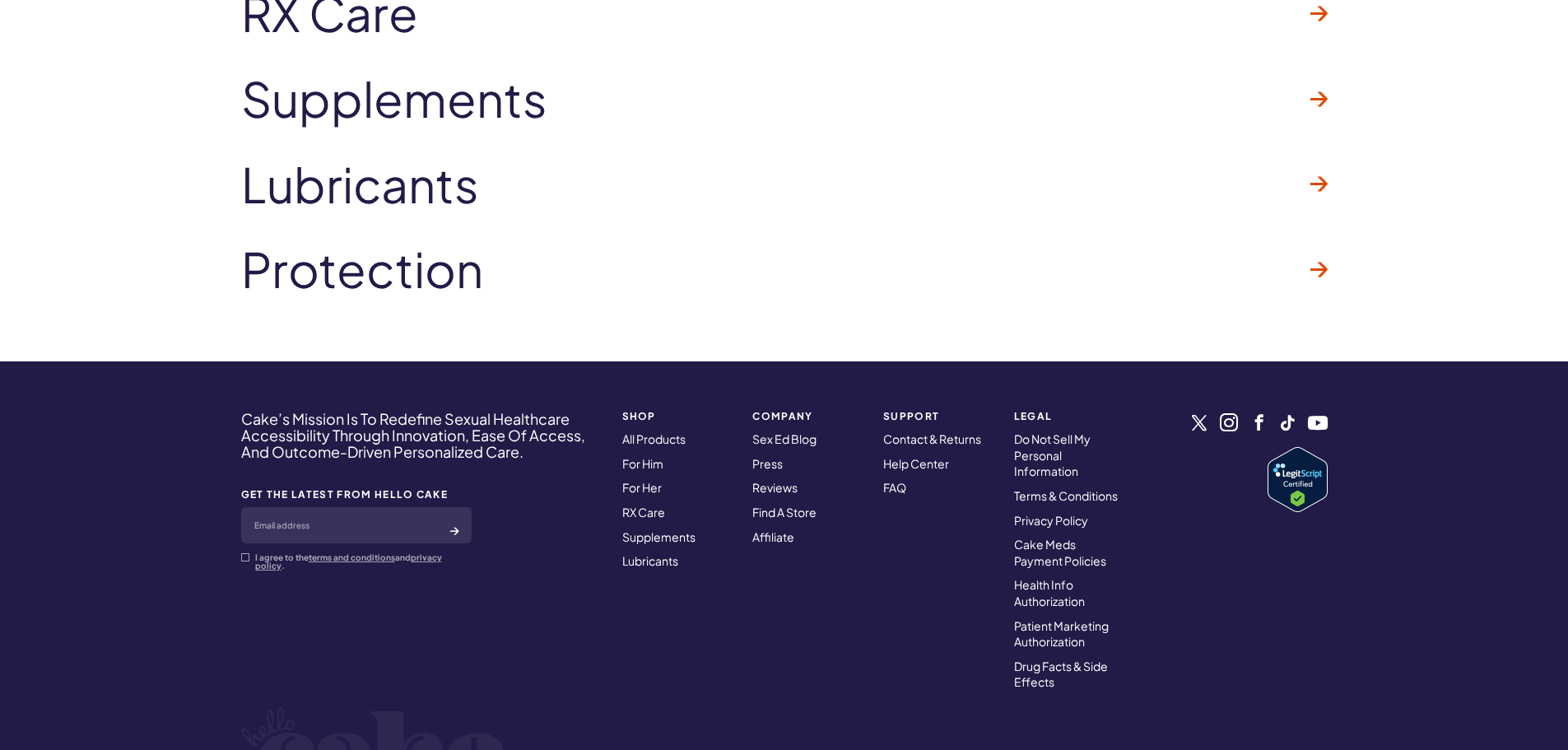
scroll to position [5158, 0]
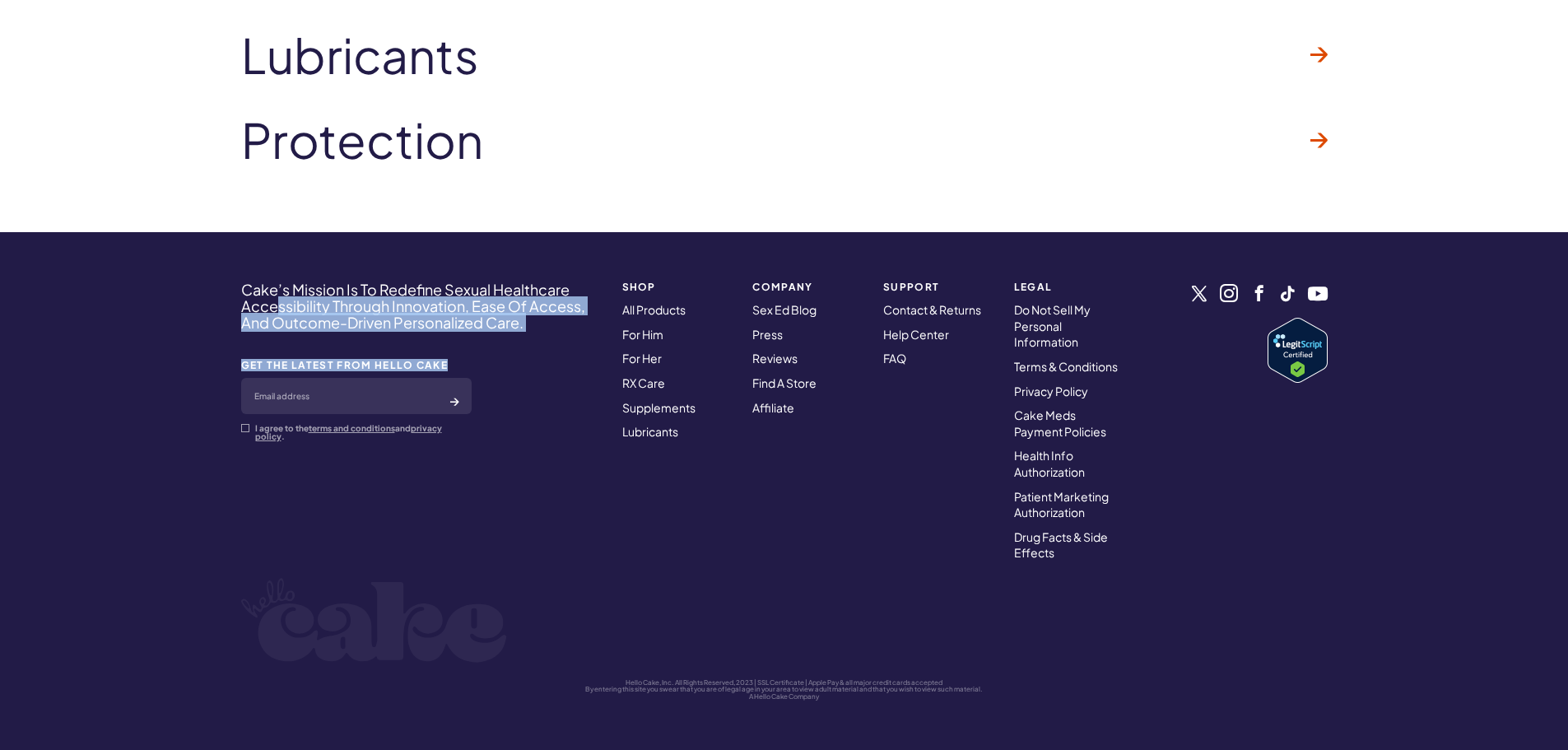
drag, startPoint x: 543, startPoint y: 331, endPoint x: 269, endPoint y: 300, distance: 275.7
click at [270, 300] on div "Cake’s Mission Is To Redefine Sexual Healthcare Accessibility Through Innovatio…" at bounding box center [421, 421] width 360 height 280
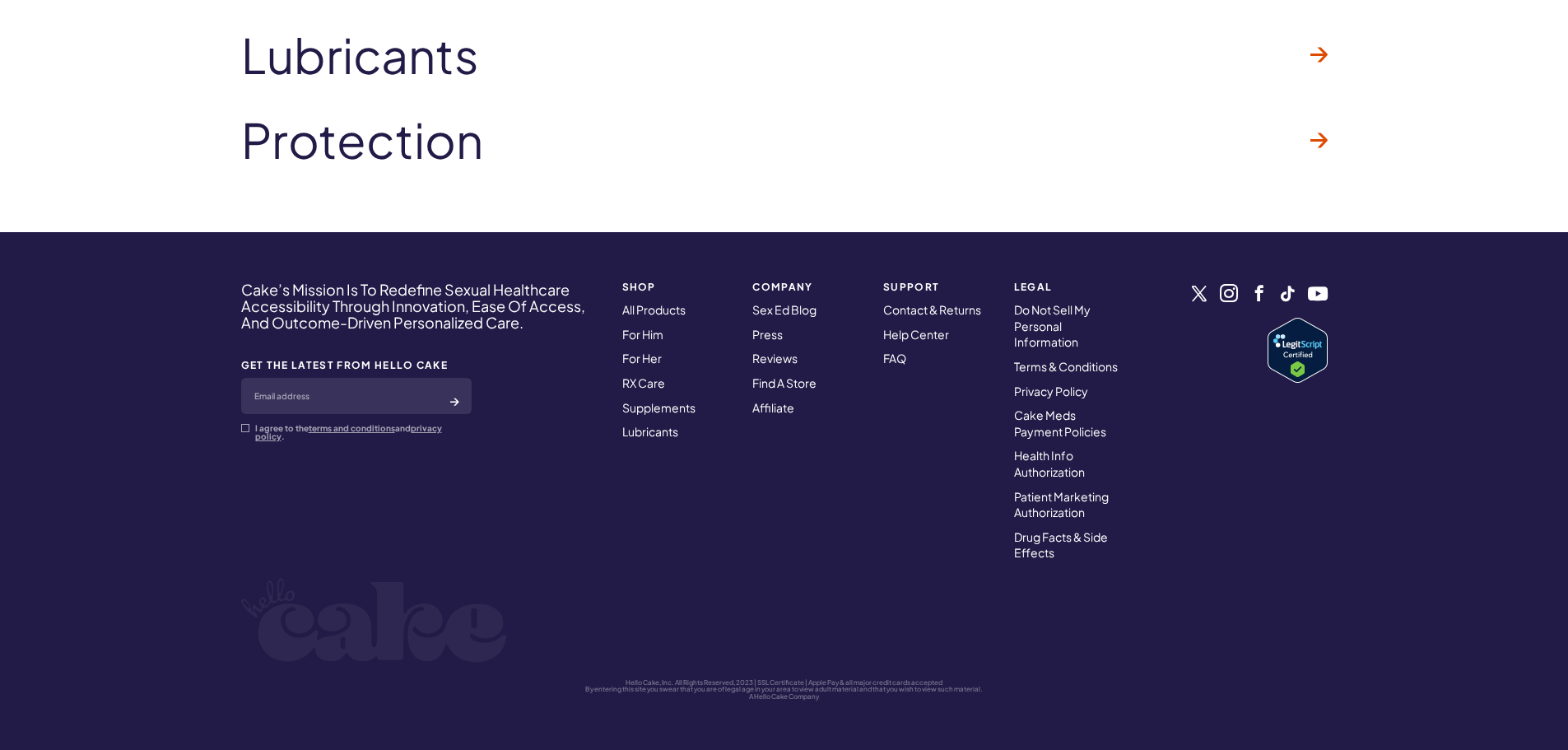
click at [249, 299] on h4 "Cake’s Mission Is To Redefine Sexual Healthcare Accessibility Through Innovatio…" at bounding box center [421, 305] width 360 height 48
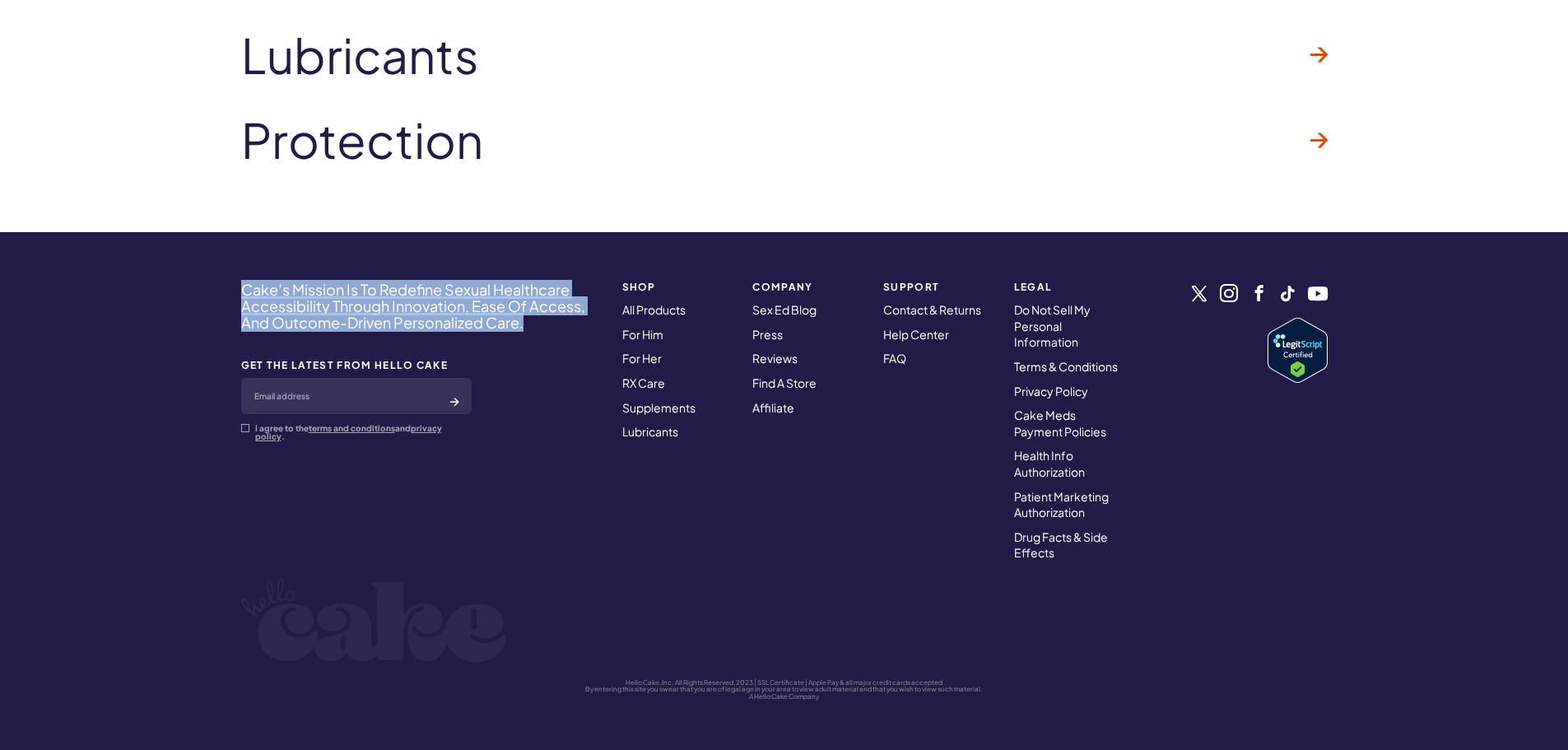
drag, startPoint x: 241, startPoint y: 289, endPoint x: 531, endPoint y: 325, distance: 292.2
click at [531, 325] on h4 "Cake’s Mission Is To Redefine Sexual Healthcare Accessibility Through Innovatio…" at bounding box center [421, 305] width 360 height 48
copy h4 "Cake’s Mission Is To Redefine Sexual Healthcare Accessibility Through Innovatio…"
